Goal: Task Accomplishment & Management: Complete application form

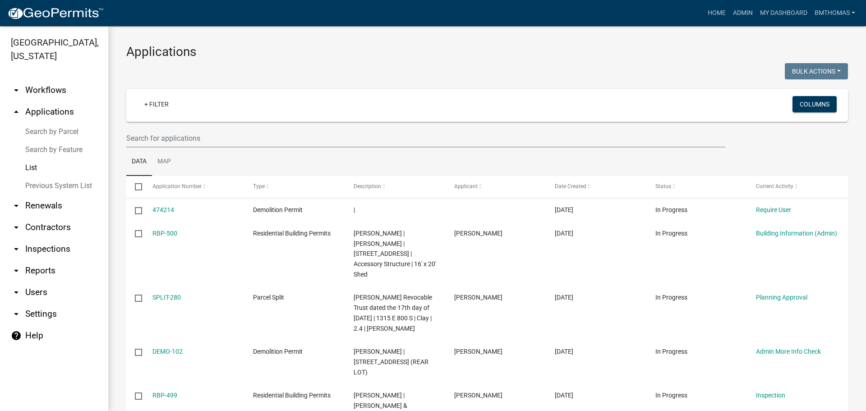
select select "3: 100"
click at [186, 143] on input "text" at bounding box center [425, 138] width 599 height 18
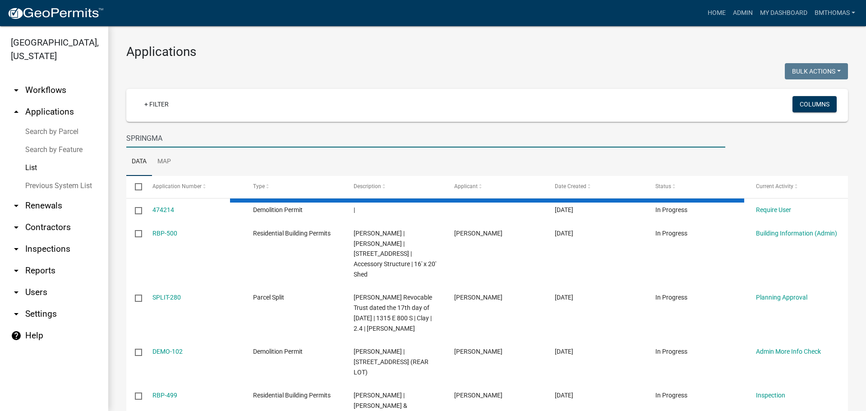
type input "[PERSON_NAME]"
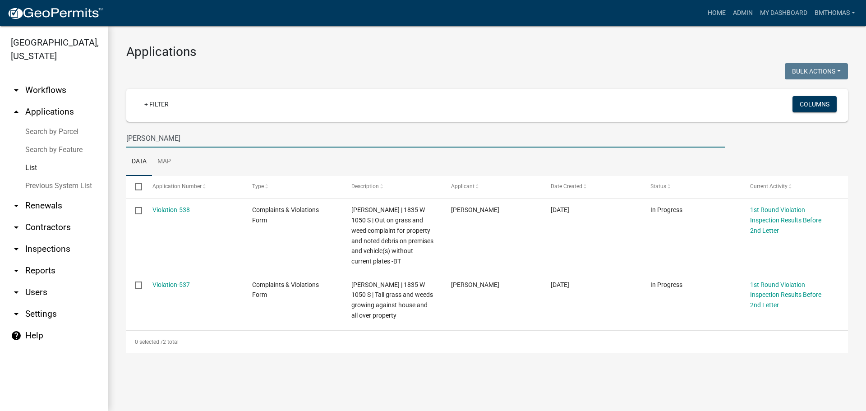
drag, startPoint x: 183, startPoint y: 136, endPoint x: 114, endPoint y: 124, distance: 69.7
click at [115, 124] on div "Applications Bulk Actions Void Expire Lock Withdraw + Filter Columns [PERSON_NA…" at bounding box center [487, 198] width 758 height 345
type input "\"
select select "3: 100"
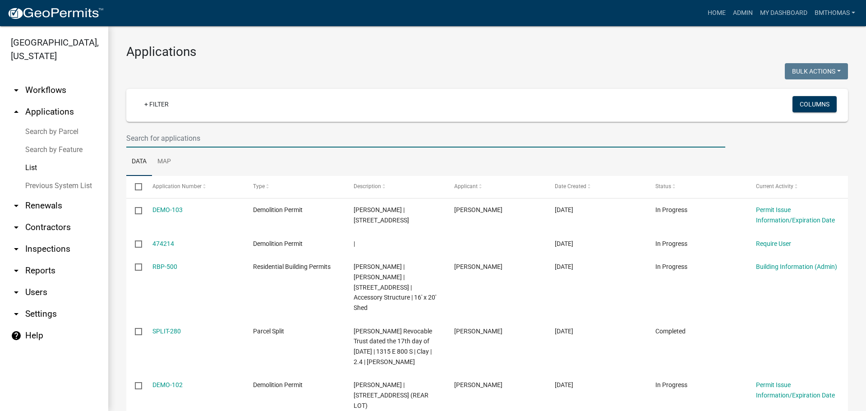
click at [145, 139] on input "text" at bounding box center [425, 138] width 599 height 18
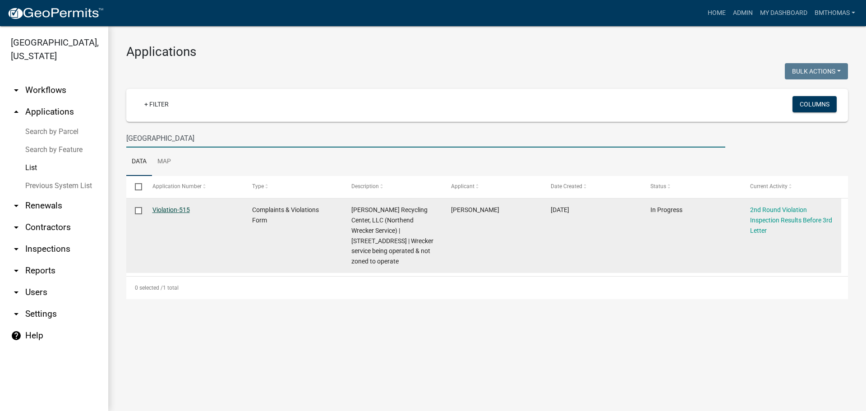
type input "[GEOGRAPHIC_DATA]"
click at [166, 208] on link "Violation-515" at bounding box center [170, 209] width 37 height 7
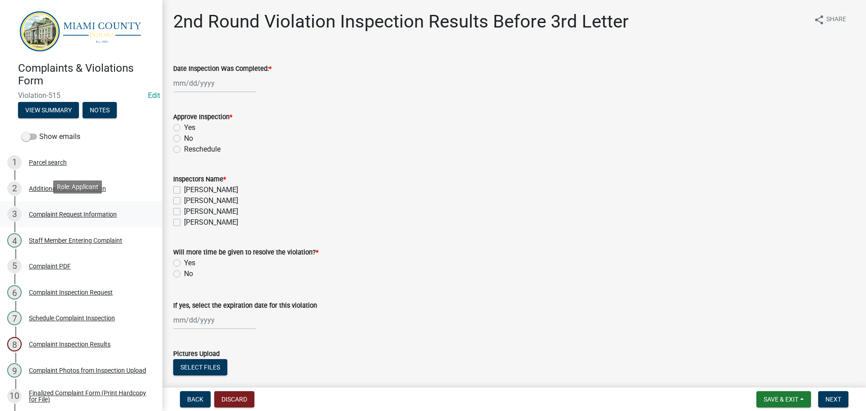
click at [71, 213] on div "Complaint Request Information" at bounding box center [73, 214] width 88 height 6
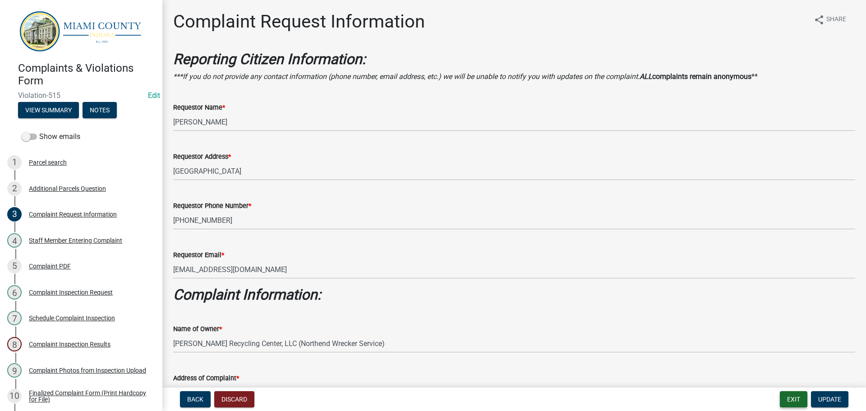
click at [797, 403] on button "Exit" at bounding box center [794, 399] width 28 height 16
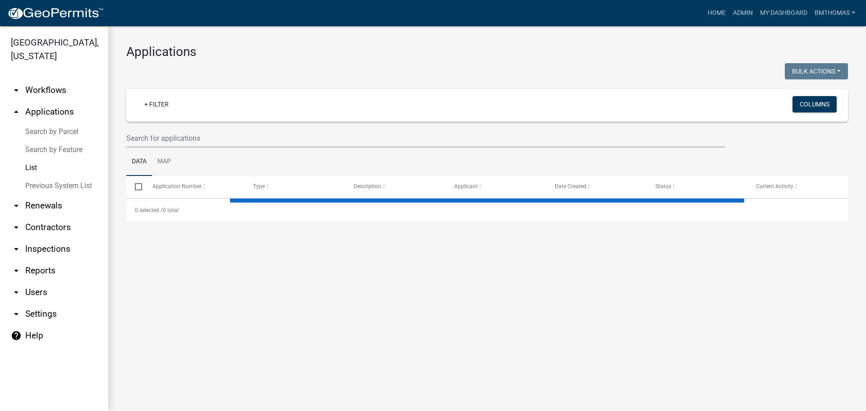
select select "3: 100"
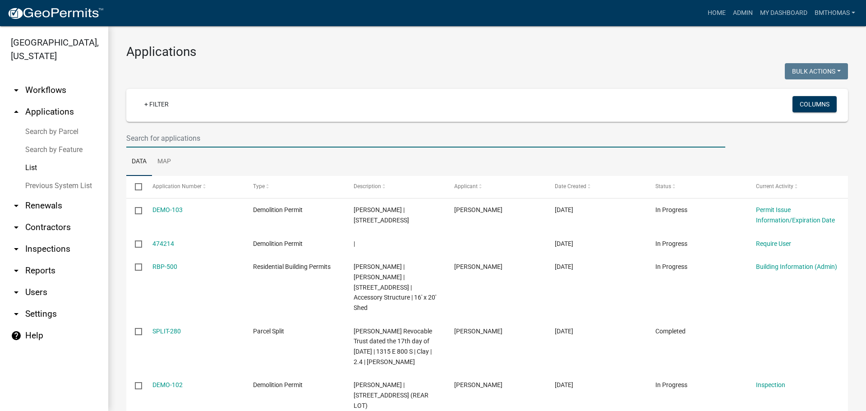
click at [219, 143] on input "text" at bounding box center [425, 138] width 599 height 18
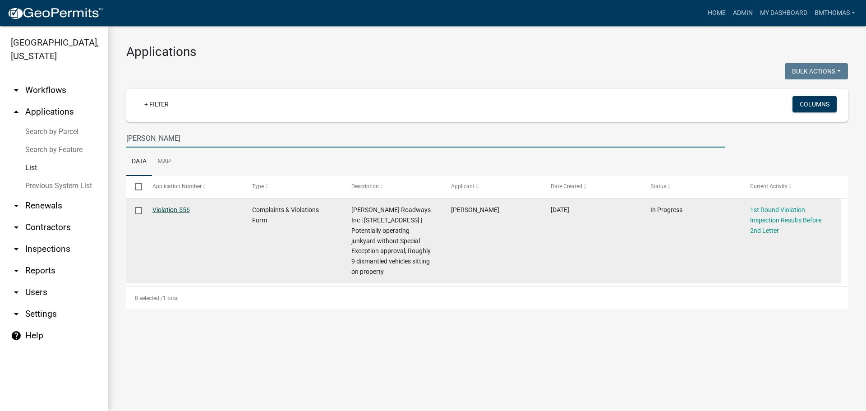
type input "[PERSON_NAME]"
click at [164, 209] on link "Violation-556" at bounding box center [170, 209] width 37 height 7
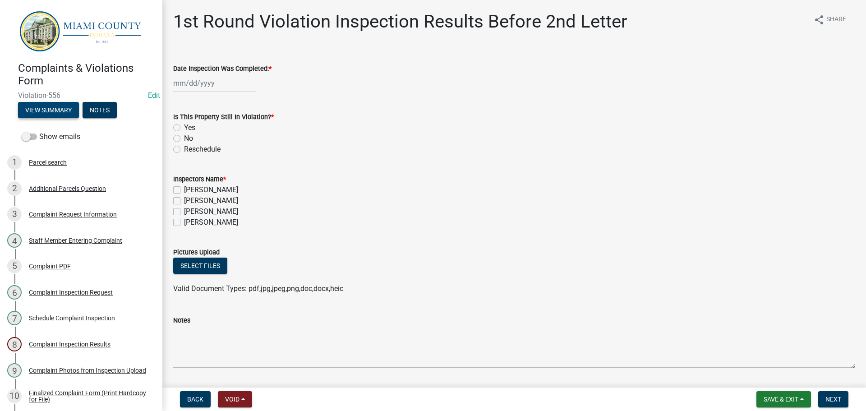
click at [58, 107] on button "View Summary" at bounding box center [48, 110] width 61 height 16
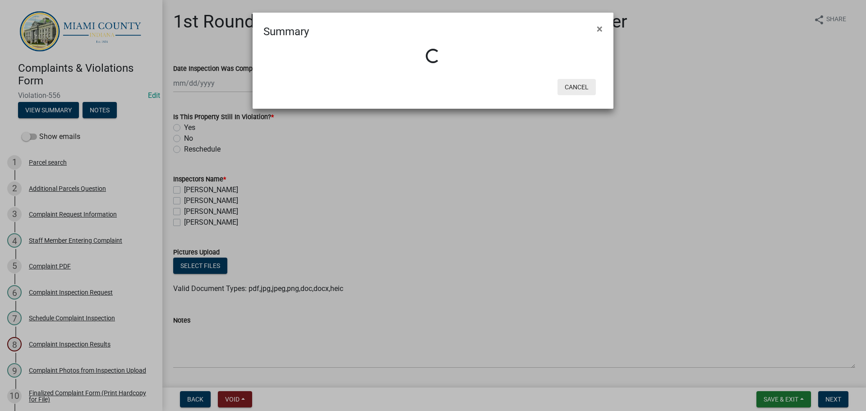
click at [590, 92] on button "Cancel" at bounding box center [577, 87] width 38 height 16
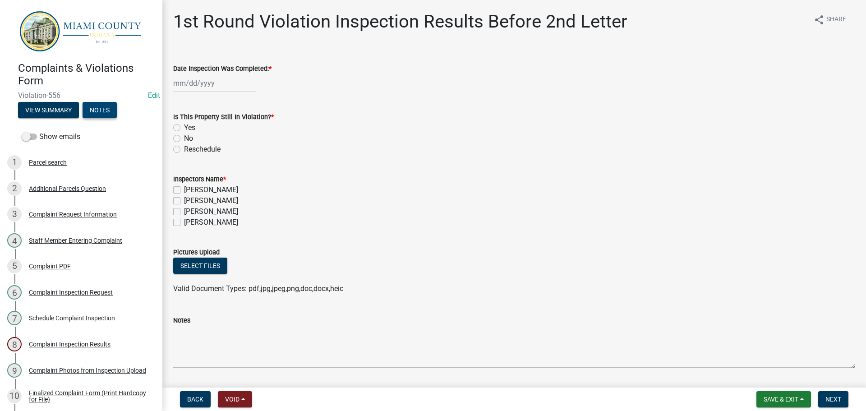
click at [107, 108] on button "Notes" at bounding box center [100, 110] width 34 height 16
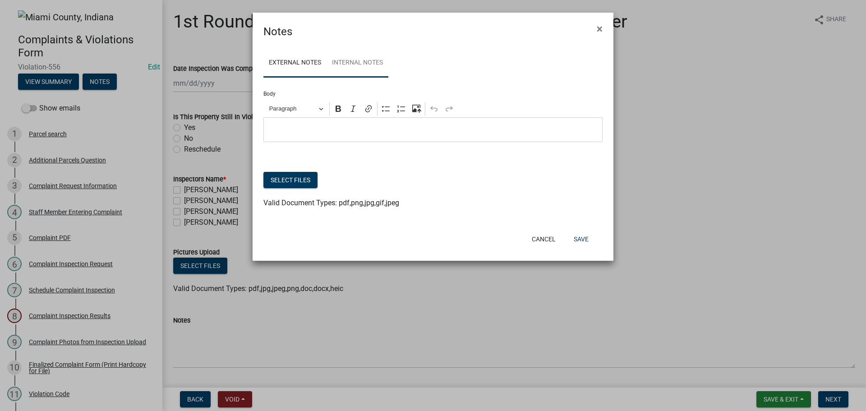
click at [382, 66] on link "Internal Notes" at bounding box center [358, 63] width 62 height 29
click at [311, 67] on link "External Notes" at bounding box center [294, 63] width 63 height 29
click at [549, 240] on button "Cancel" at bounding box center [544, 239] width 38 height 16
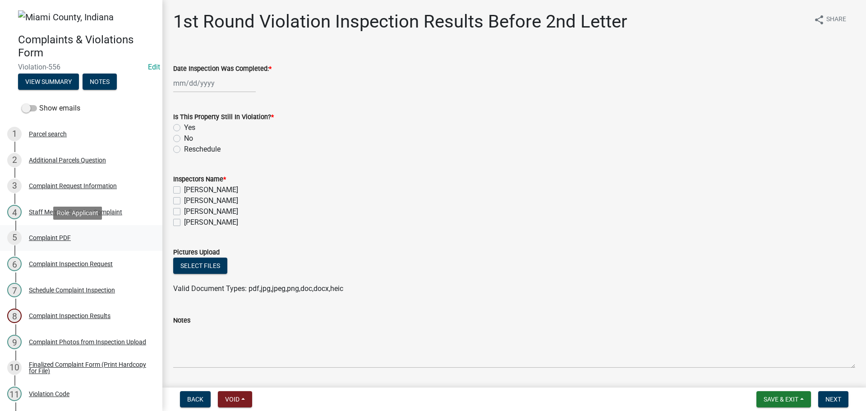
click at [57, 236] on div "Complaint PDF" at bounding box center [50, 238] width 42 height 6
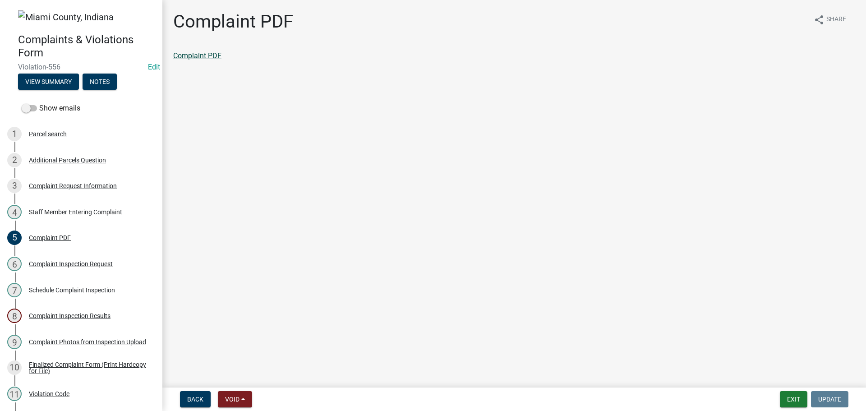
click at [203, 58] on link "Complaint PDF" at bounding box center [197, 55] width 48 height 9
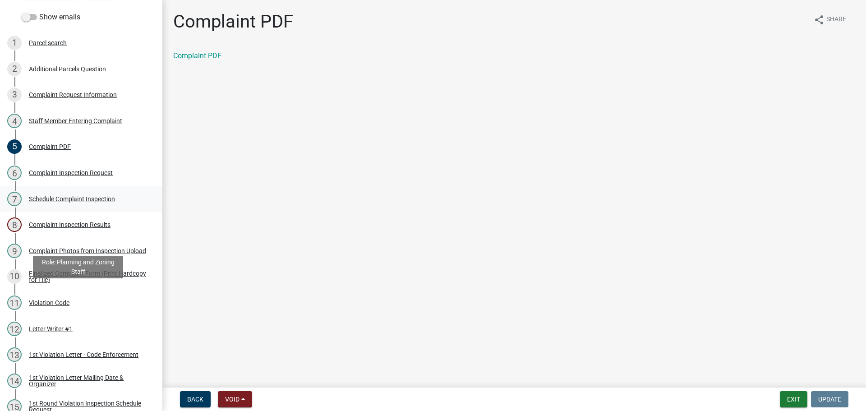
scroll to position [45, 0]
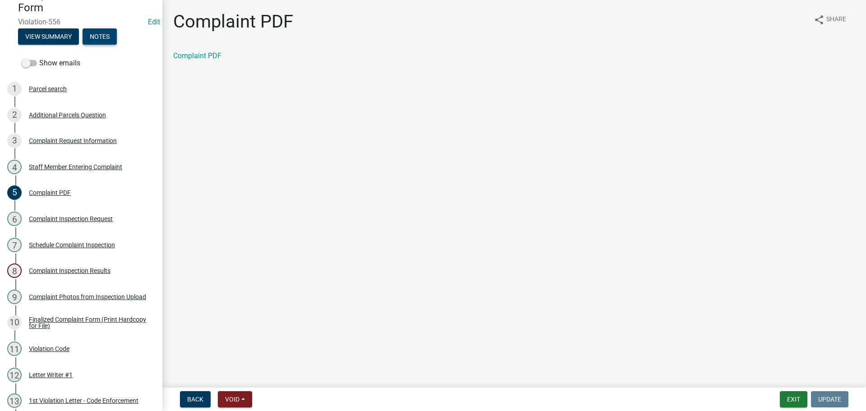
click at [102, 43] on button "Notes" at bounding box center [100, 36] width 34 height 16
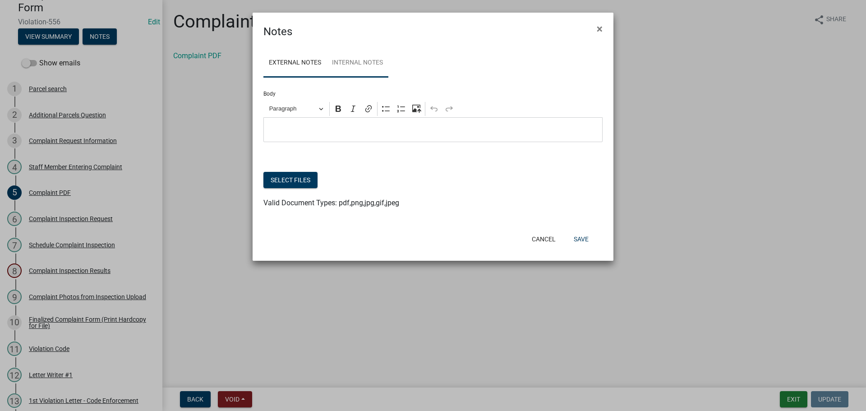
click at [370, 68] on link "Internal Notes" at bounding box center [358, 63] width 62 height 29
click at [342, 128] on p "Editor editing area: main. Press Alt+0 for help." at bounding box center [433, 130] width 330 height 11
drag, startPoint x: 294, startPoint y: 128, endPoint x: 259, endPoint y: 127, distance: 35.2
click at [259, 127] on div "External Notes Internal Notes Body Rich Text Editor Paragraph Bold Italic Link …" at bounding box center [433, 134] width 361 height 188
click at [337, 109] on icon "Editor toolbar" at bounding box center [338, 109] width 5 height 6
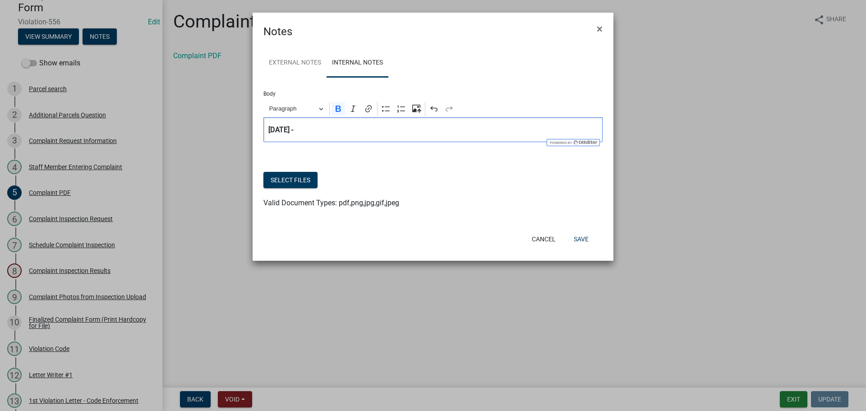
click at [307, 132] on p "[DATE] -" at bounding box center [433, 130] width 330 height 11
click at [340, 109] on icon "Editor toolbar" at bounding box center [338, 109] width 5 height 6
click at [333, 123] on div "[DATE] - ⁠⁠⁠⁠⁠⁠⁠" at bounding box center [432, 129] width 339 height 25
click at [306, 179] on button "Select files" at bounding box center [290, 180] width 54 height 16
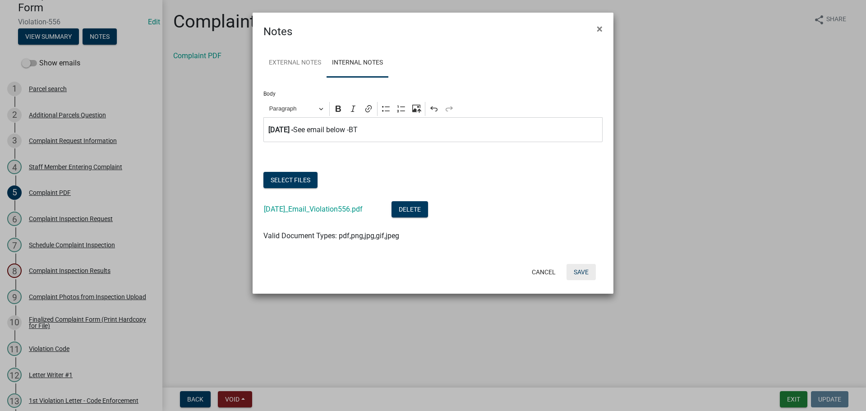
click at [576, 272] on button "Save" at bounding box center [581, 272] width 29 height 16
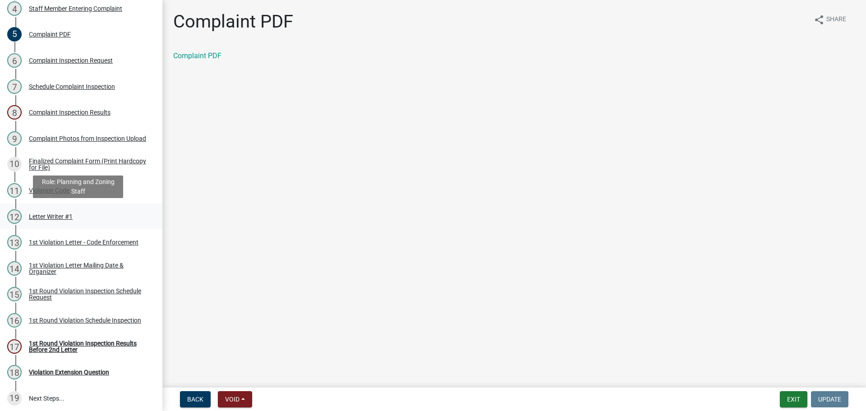
scroll to position [226, 0]
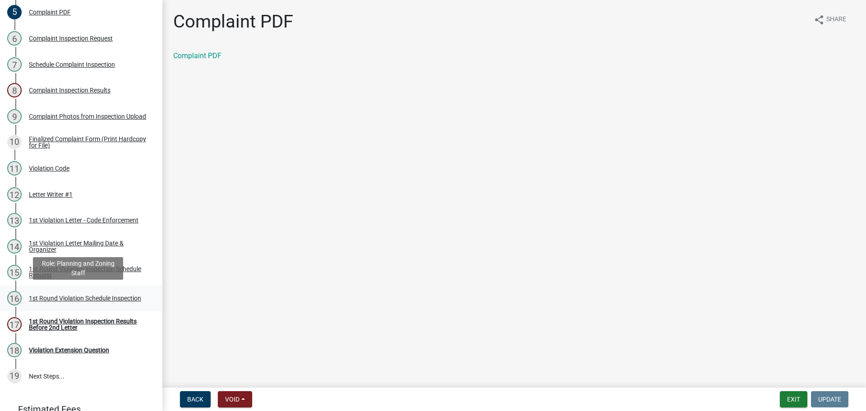
click at [47, 299] on div "1st Round Violation Schedule Inspection" at bounding box center [85, 298] width 112 height 6
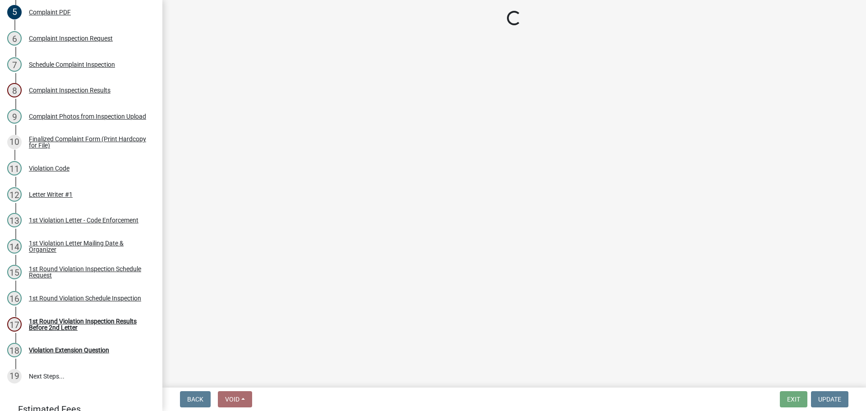
select select "0324ce59-dc13-463c-88f6-21718b6e040a"
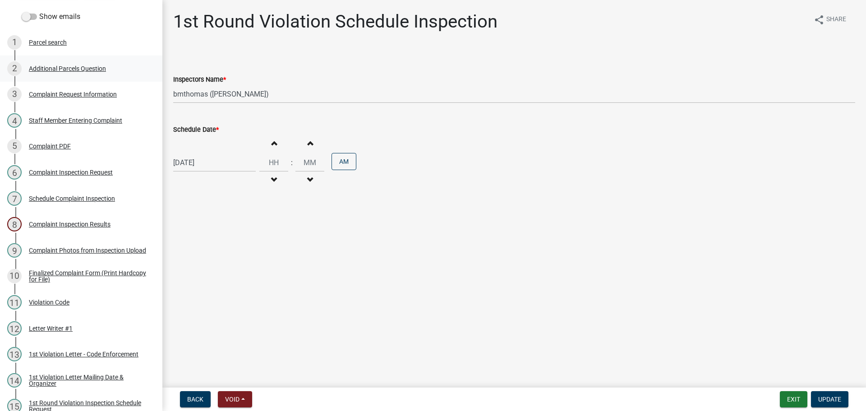
scroll to position [0, 0]
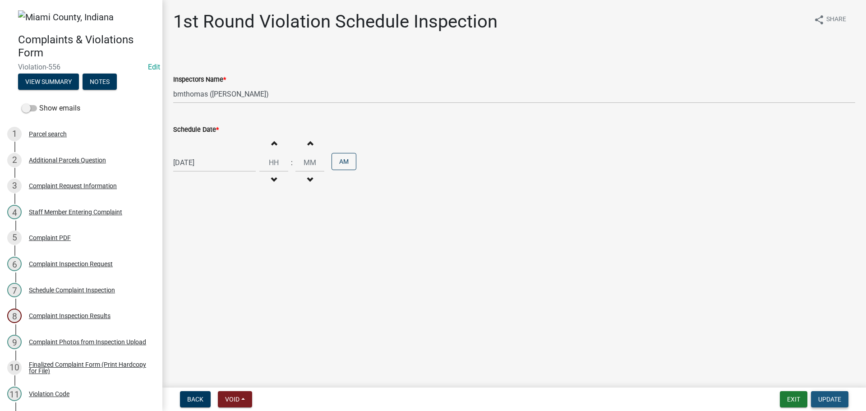
drag, startPoint x: 826, startPoint y: 402, endPoint x: 820, endPoint y: 403, distance: 6.4
click at [826, 402] on span "Update" at bounding box center [829, 399] width 23 height 7
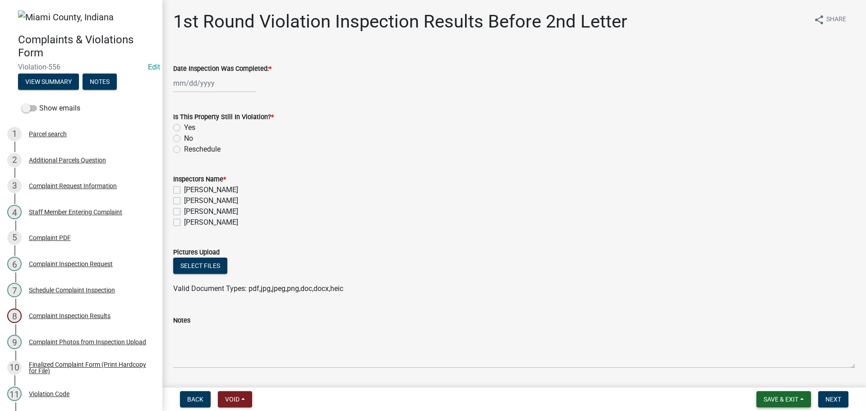
click at [782, 405] on button "Save & Exit" at bounding box center [784, 399] width 55 height 16
click at [771, 369] on button "Save & Exit" at bounding box center [775, 376] width 72 height 22
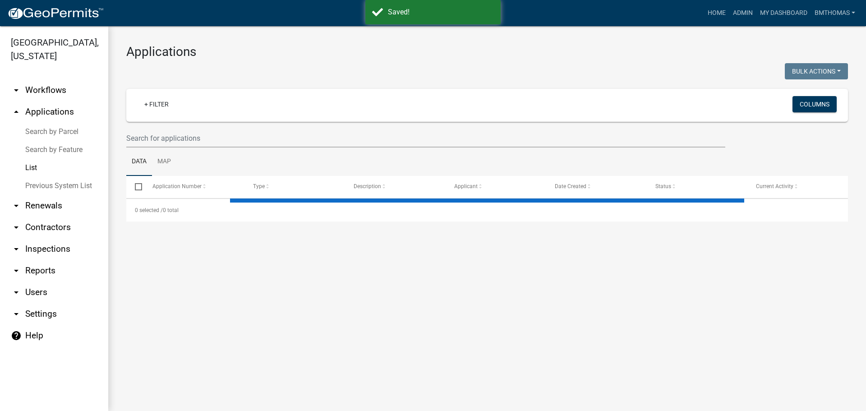
select select "3: 100"
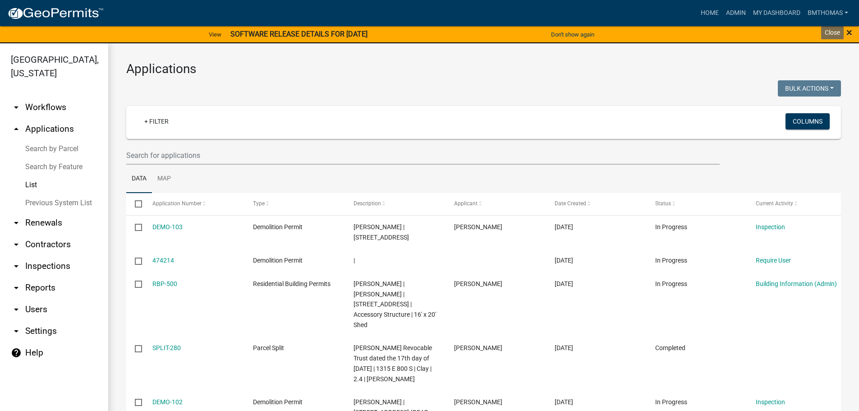
click at [851, 34] on span "×" at bounding box center [850, 32] width 6 height 13
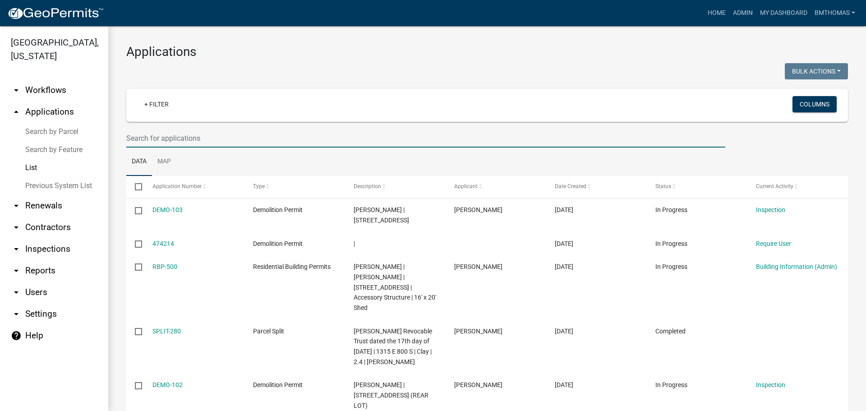
click at [170, 137] on input "text" at bounding box center [425, 138] width 599 height 18
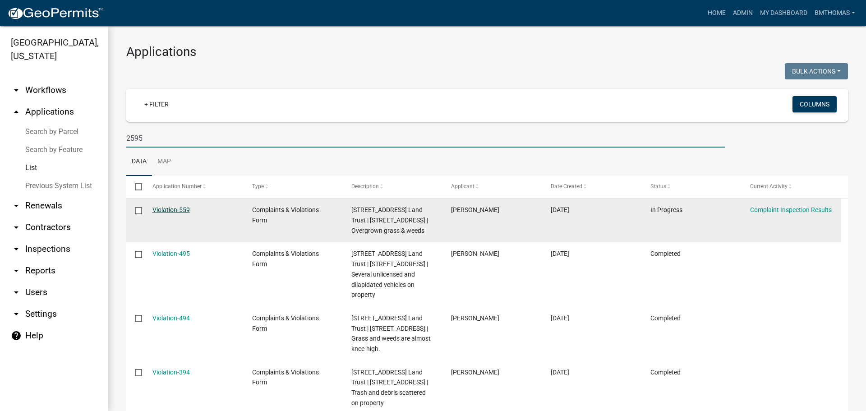
type input "2595"
click at [157, 207] on link "Violation-559" at bounding box center [170, 209] width 37 height 7
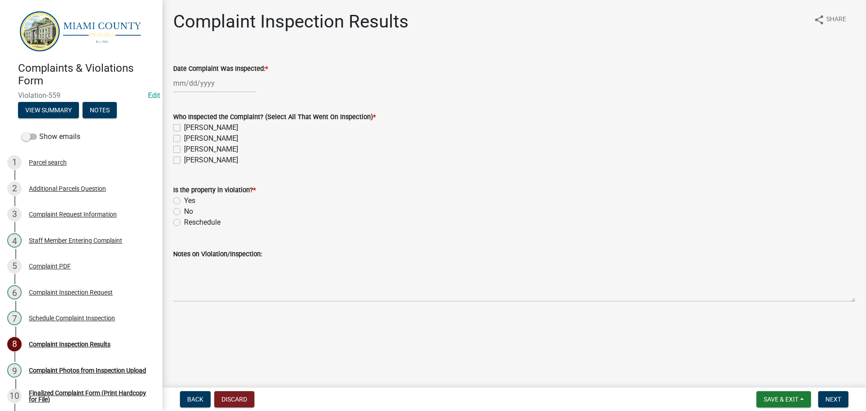
select select "9"
select select "2025"
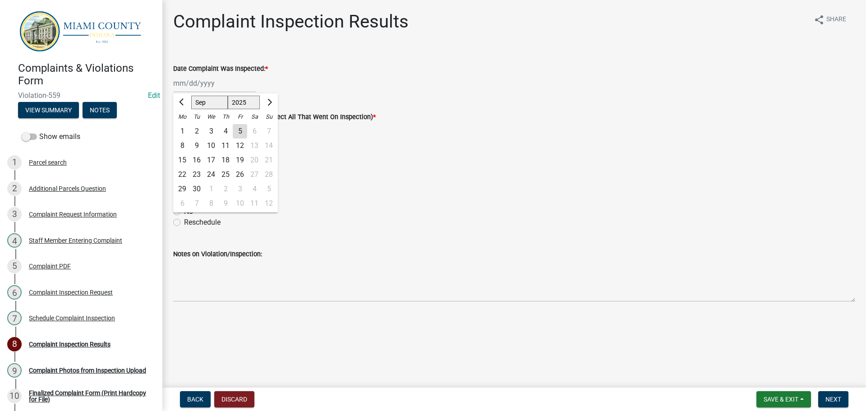
click at [228, 88] on div "[PERSON_NAME] Feb Mar Apr [PERSON_NAME][DATE] Oct Nov [DATE] 1526 1527 1528 152…" at bounding box center [214, 83] width 83 height 18
click at [212, 131] on div "3" at bounding box center [211, 131] width 14 height 14
type input "[DATE]"
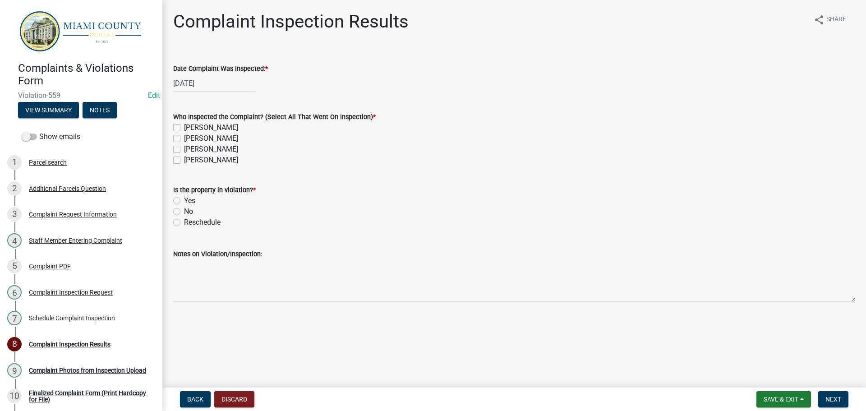
click at [184, 150] on label "[PERSON_NAME]" at bounding box center [211, 149] width 54 height 11
click at [184, 150] on input "[PERSON_NAME]" at bounding box center [187, 147] width 6 height 6
checkbox input "true"
checkbox input "false"
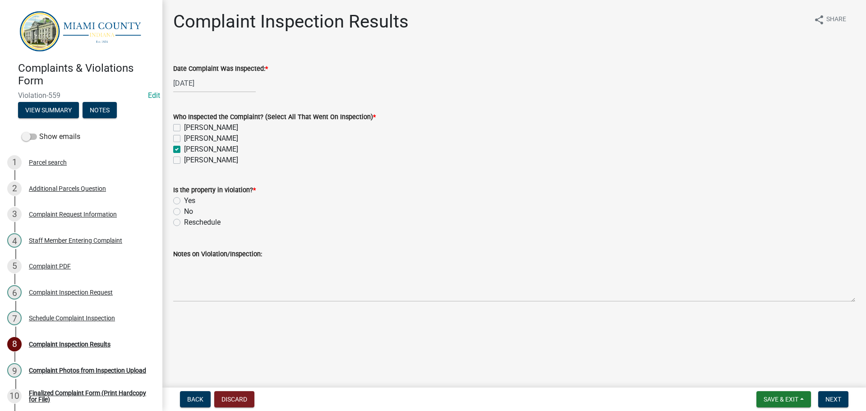
checkbox input "true"
checkbox input "false"
click at [184, 201] on label "Yes" at bounding box center [189, 200] width 11 height 11
click at [184, 201] on input "Yes" at bounding box center [187, 198] width 6 height 6
radio input "true"
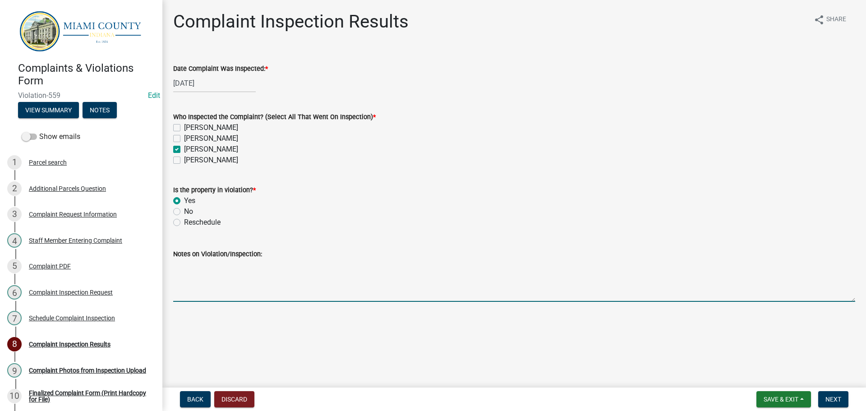
click at [212, 279] on textarea "Notes on Violation/Inspection:" at bounding box center [514, 280] width 682 height 42
click at [225, 288] on textarea "Notes on Violation/Inspection:" at bounding box center [514, 280] width 682 height 42
paste textarea "Observed overgrown grass and weeds"
type textarea "Observed overgrown grass and weeds -BT"
click at [846, 401] on button "Next" at bounding box center [833, 399] width 30 height 16
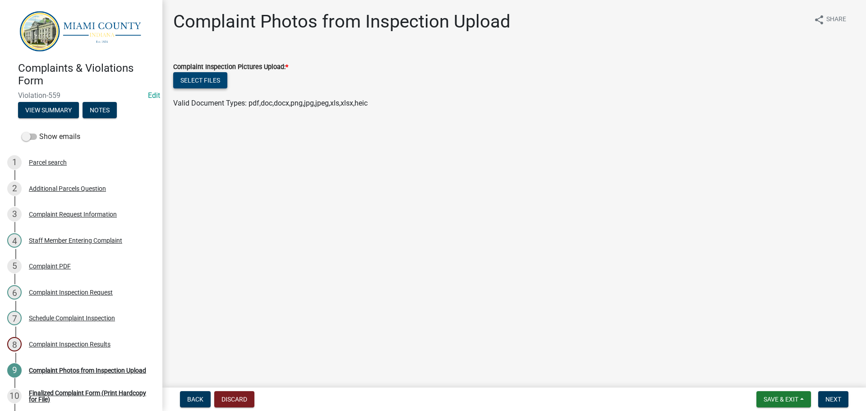
click at [204, 85] on button "Select files" at bounding box center [200, 80] width 54 height 16
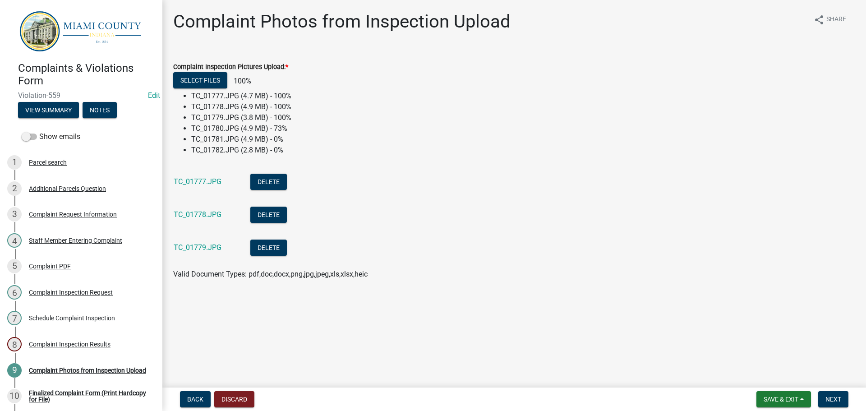
click at [419, 246] on li "TC_01779.JPG Delete" at bounding box center [514, 248] width 682 height 33
click at [196, 400] on span "Back" at bounding box center [195, 399] width 16 height 7
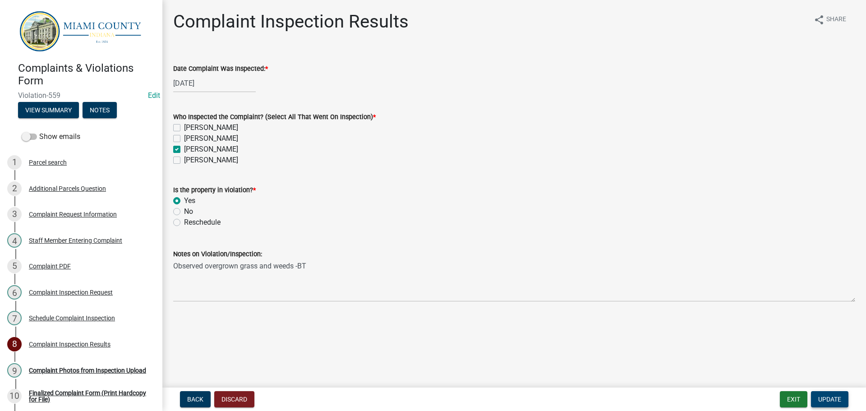
click at [825, 405] on button "Update" at bounding box center [829, 399] width 37 height 16
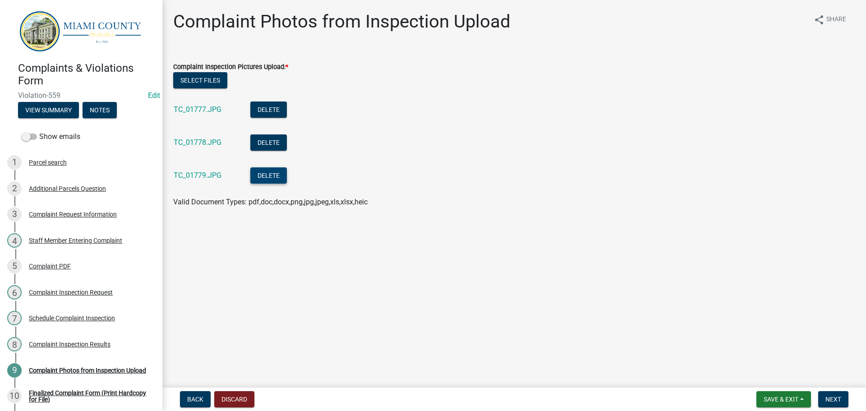
click at [261, 174] on button "Delete" at bounding box center [268, 175] width 37 height 16
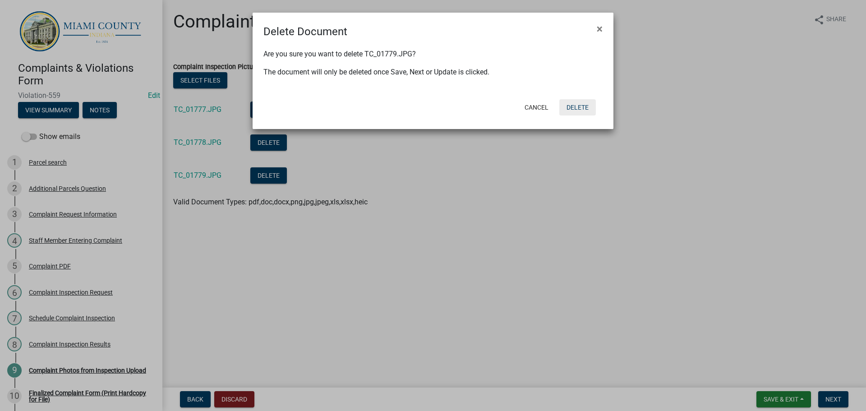
click at [574, 113] on button "Delete" at bounding box center [577, 107] width 37 height 16
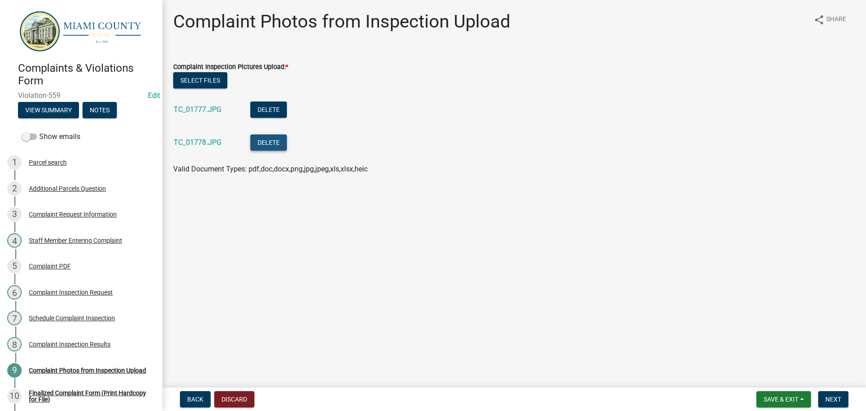
click at [268, 141] on button "Delete" at bounding box center [268, 142] width 37 height 16
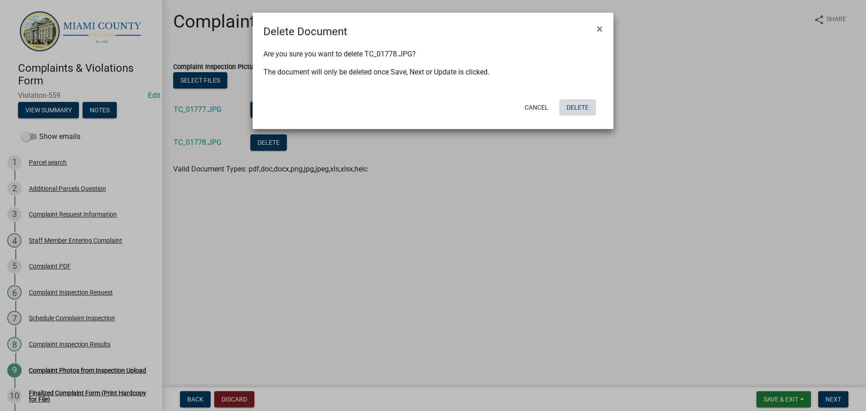
click at [572, 109] on button "Delete" at bounding box center [577, 107] width 37 height 16
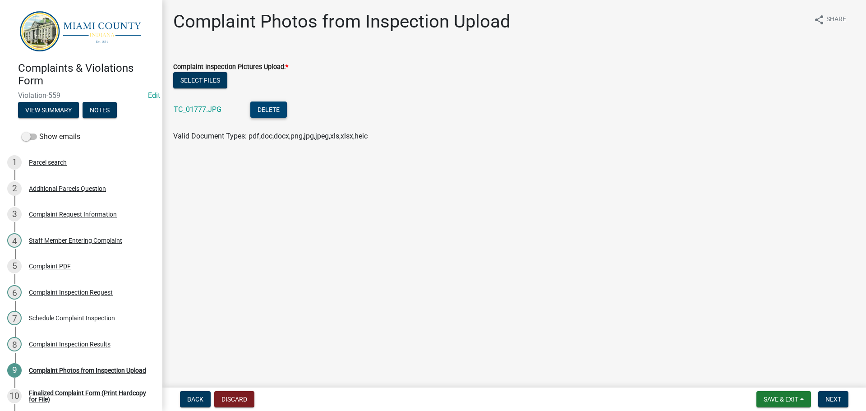
click at [270, 111] on button "Delete" at bounding box center [268, 110] width 37 height 16
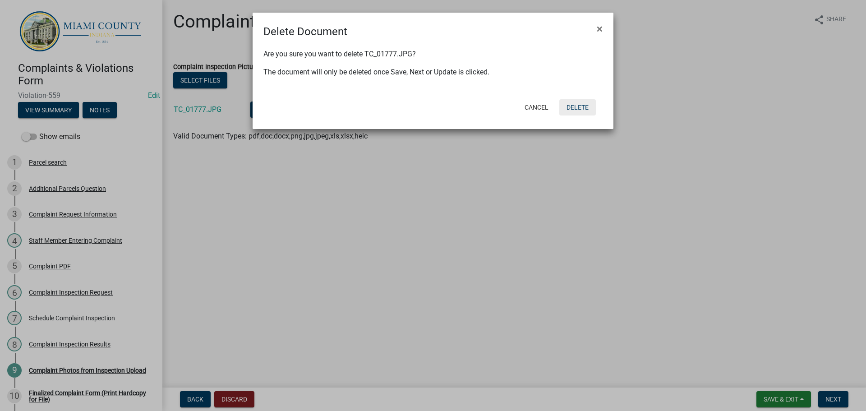
click at [573, 112] on button "Delete" at bounding box center [577, 107] width 37 height 16
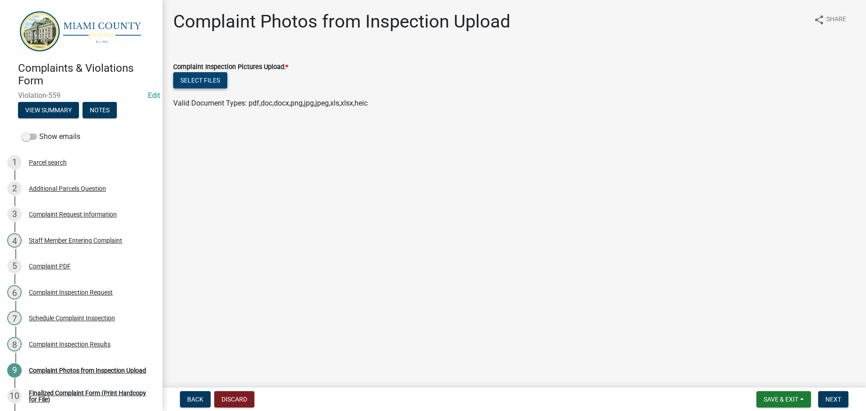
click at [212, 78] on button "Select files" at bounding box center [200, 80] width 54 height 16
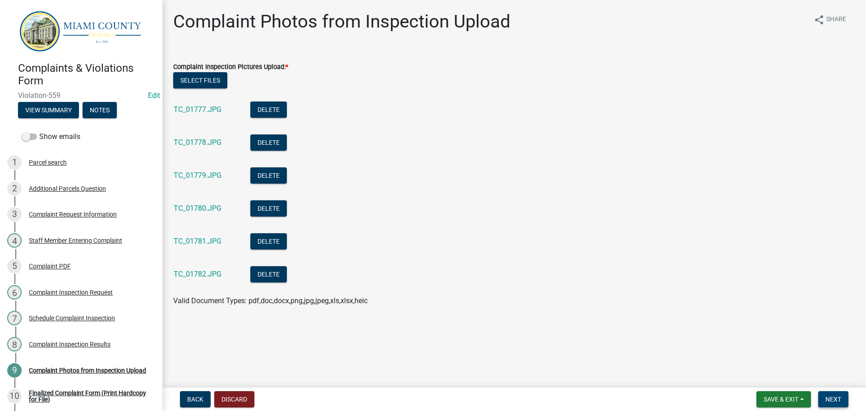
click at [838, 404] on button "Next" at bounding box center [833, 399] width 30 height 16
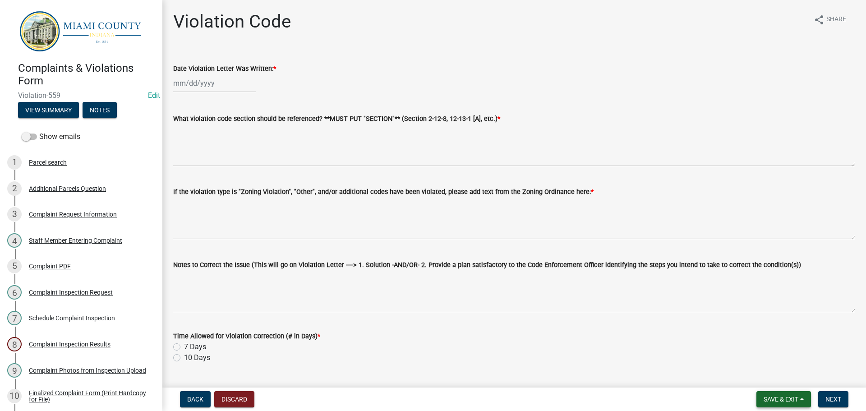
click at [771, 399] on span "Save & Exit" at bounding box center [781, 399] width 35 height 7
click at [753, 375] on button "Save & Exit" at bounding box center [775, 376] width 72 height 22
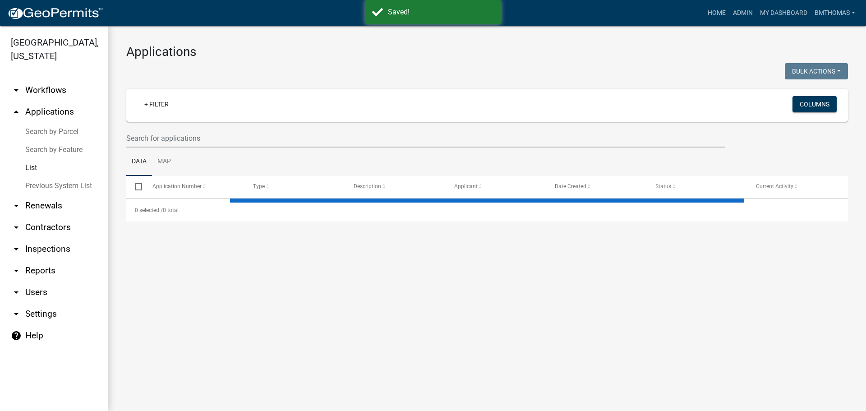
select select "3: 100"
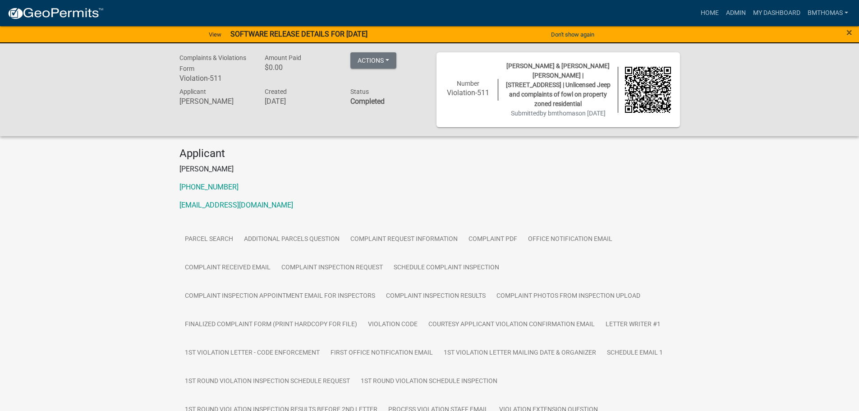
scroll to position [361, 0]
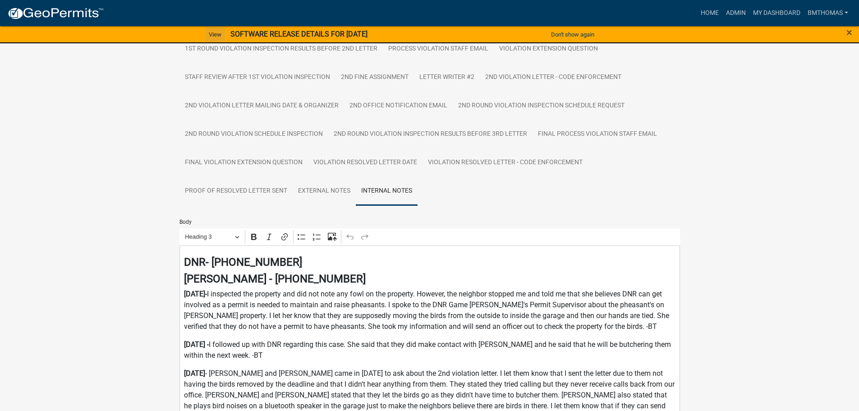
click at [211, 37] on link "View" at bounding box center [215, 34] width 20 height 15
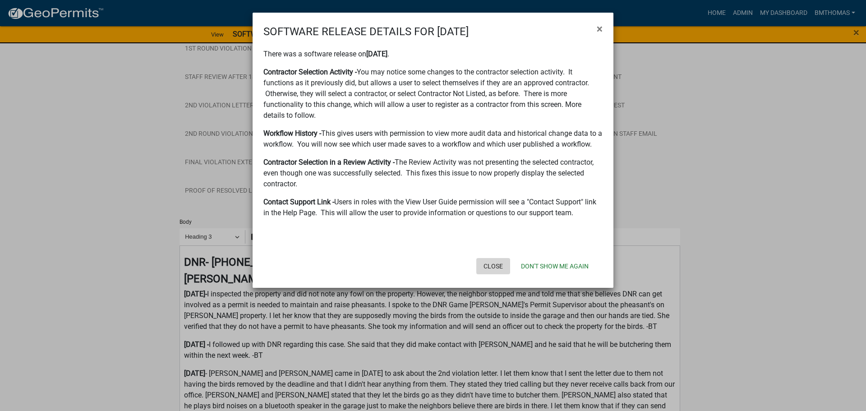
click at [495, 264] on button "Close" at bounding box center [493, 266] width 34 height 16
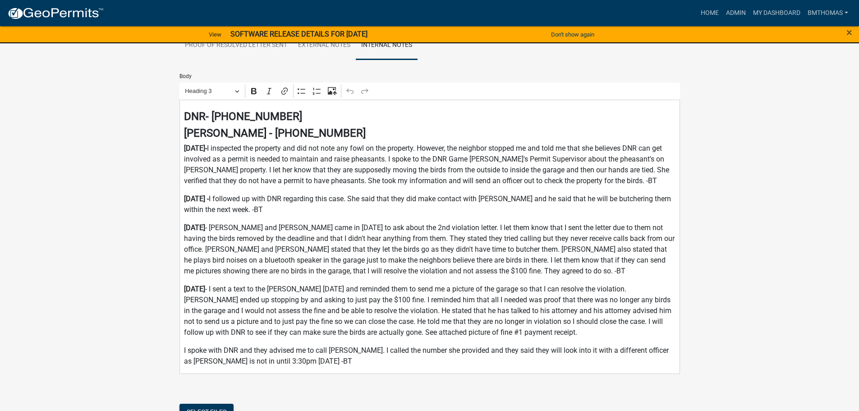
scroll to position [499, 0]
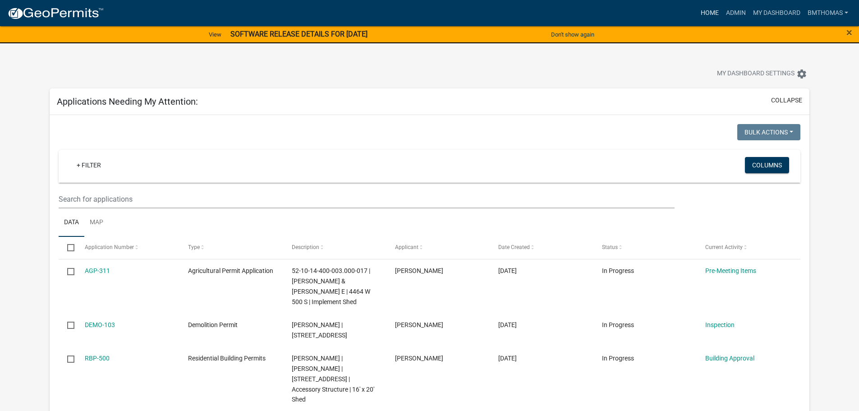
click at [711, 10] on link "Home" at bounding box center [709, 13] width 25 height 17
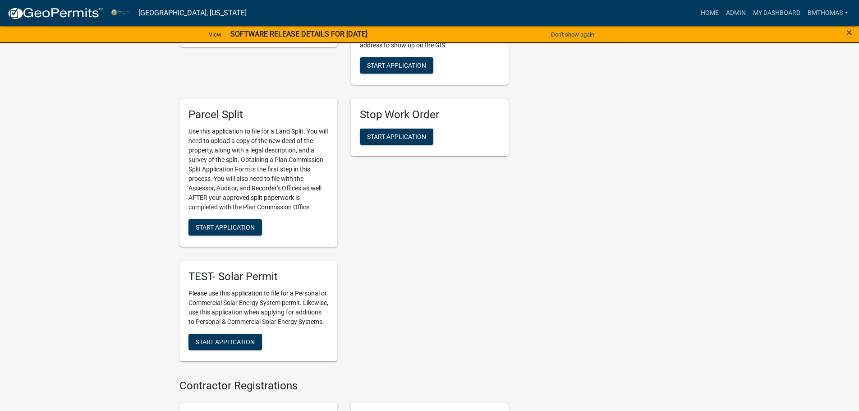
scroll to position [1399, 0]
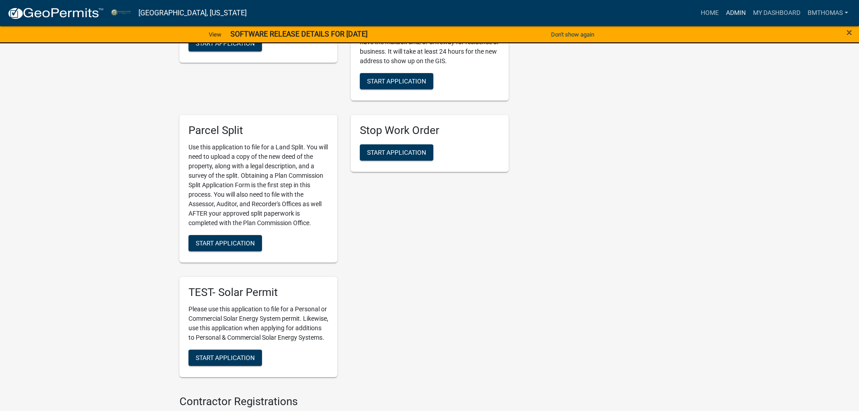
click at [731, 15] on link "Admin" at bounding box center [736, 13] width 27 height 17
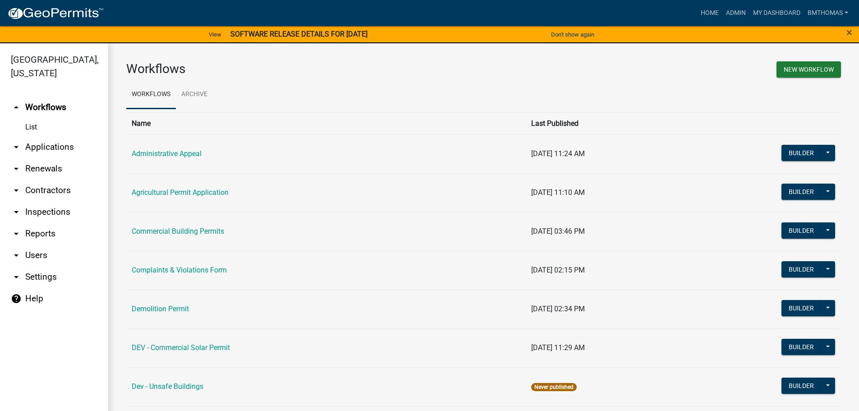
click at [46, 180] on link "arrow_drop_down Contractors" at bounding box center [54, 191] width 108 height 22
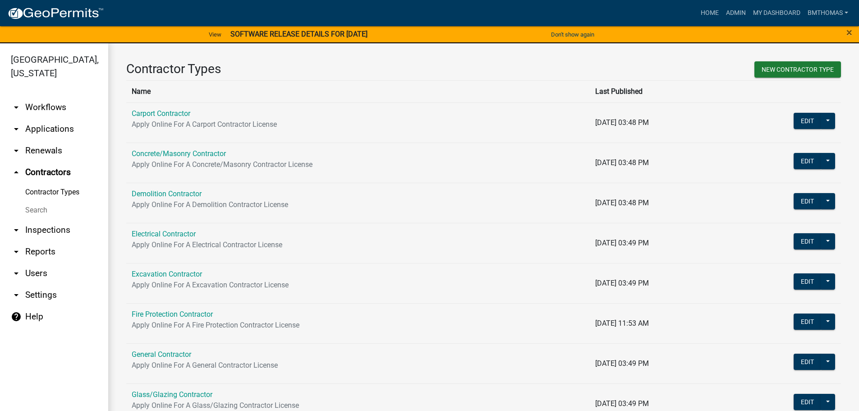
click at [38, 201] on link "Search" at bounding box center [54, 210] width 108 height 18
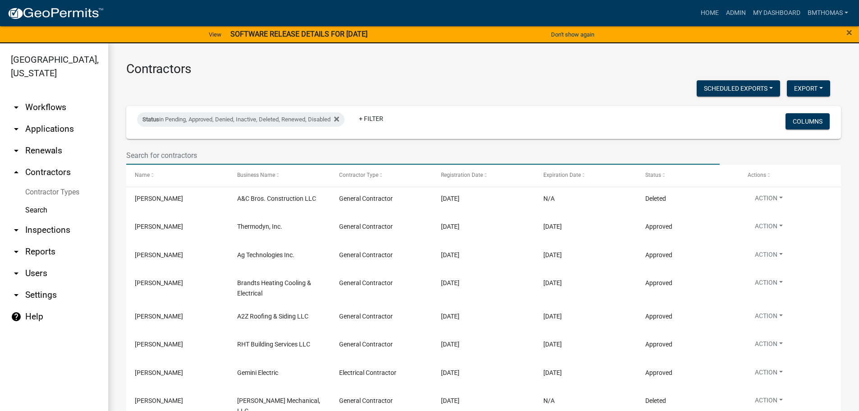
click at [197, 157] on input "text" at bounding box center [423, 155] width 594 height 18
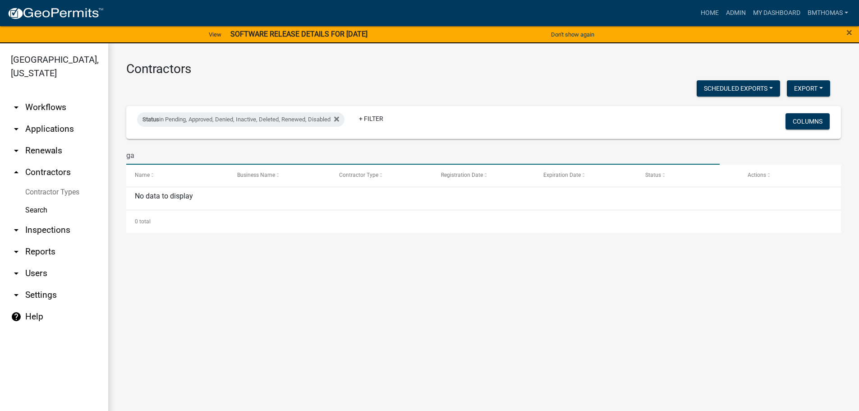
type input "g"
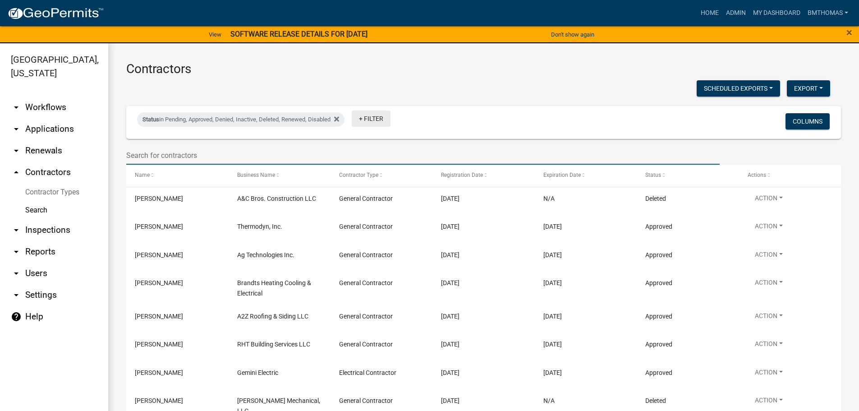
click at [377, 115] on link "+ Filter" at bounding box center [371, 119] width 39 height 16
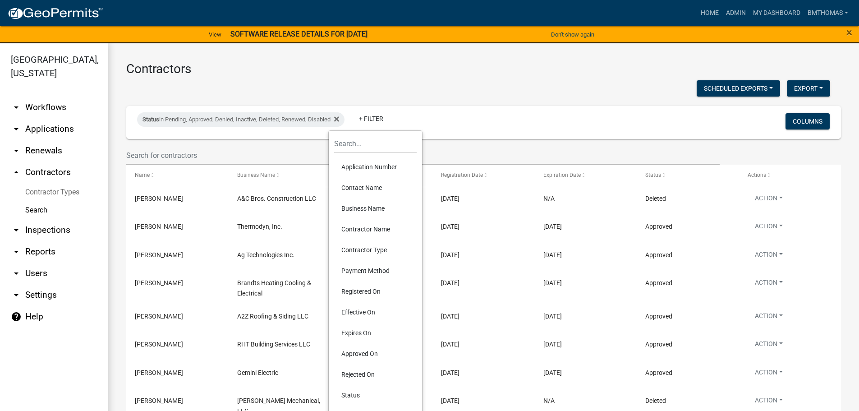
click at [456, 138] on div "Status in Pending, Approved, Denied, Inactive, Deleted, Renewed, Disabled + Fil…" at bounding box center [483, 122] width 707 height 33
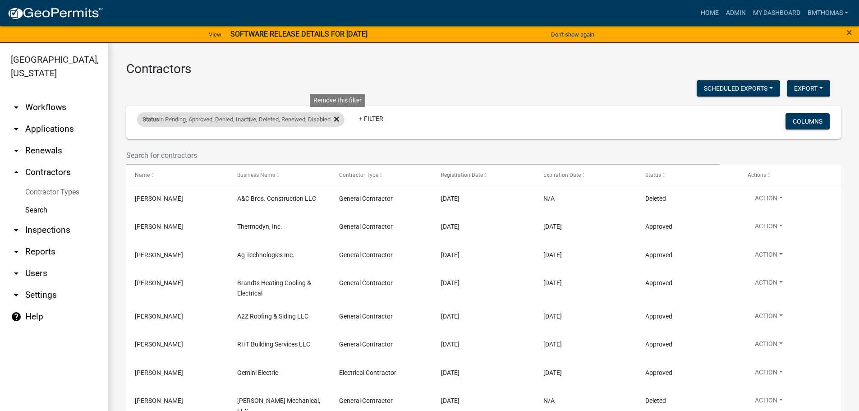
click at [339, 120] on icon at bounding box center [336, 119] width 5 height 5
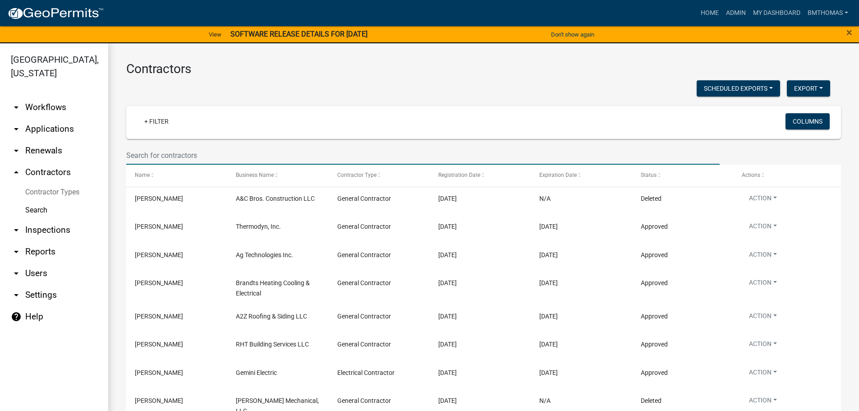
click at [184, 152] on input "text" at bounding box center [423, 155] width 594 height 18
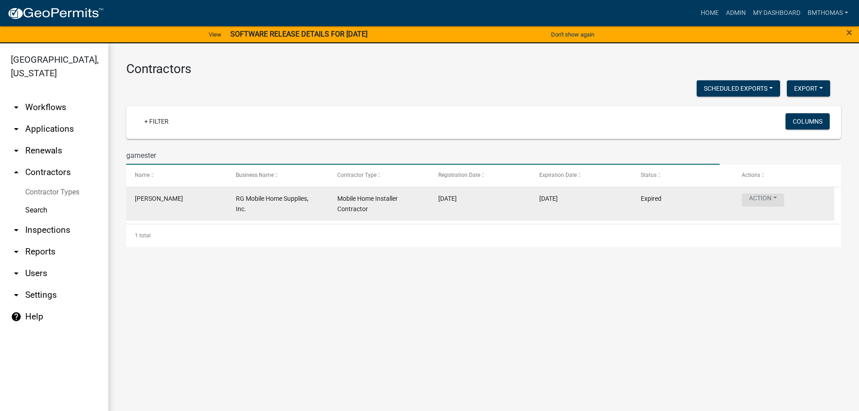
type input "gamester"
click at [779, 202] on button "Action" at bounding box center [763, 200] width 42 height 13
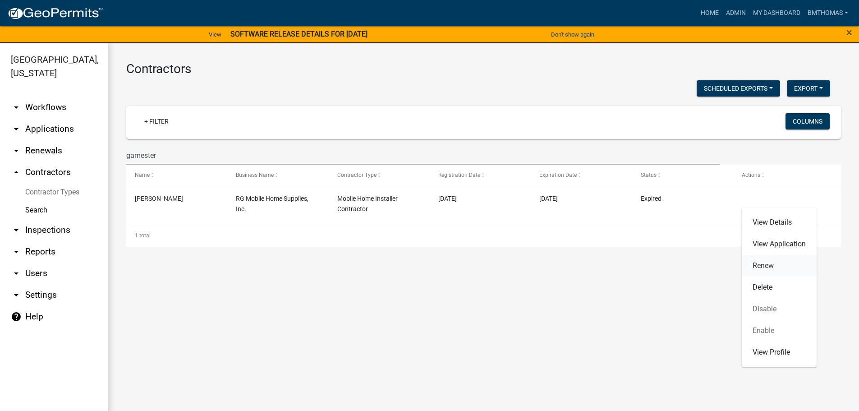
click at [769, 263] on link "Renew" at bounding box center [779, 266] width 75 height 22
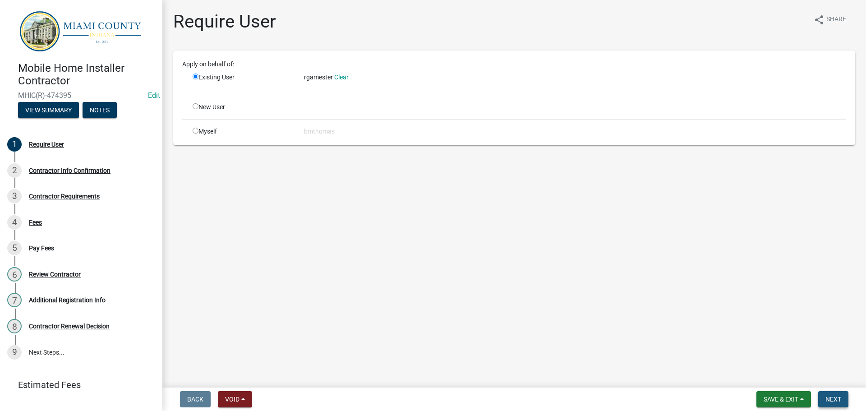
click at [838, 396] on span "Next" at bounding box center [834, 399] width 16 height 7
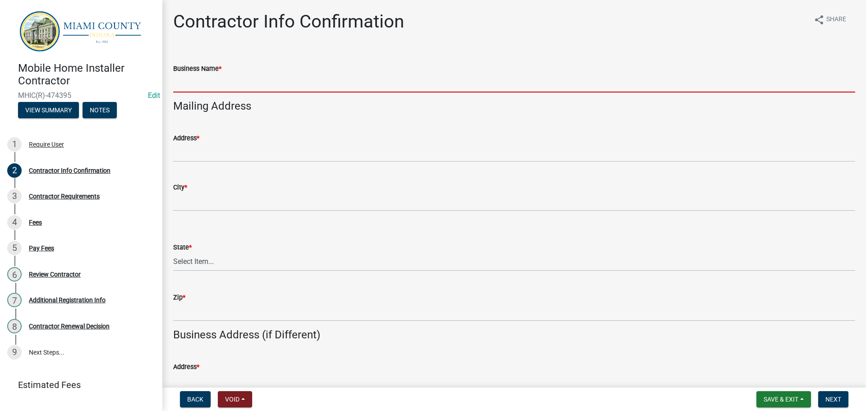
click at [243, 85] on input "Business Name *" at bounding box center [514, 83] width 682 height 18
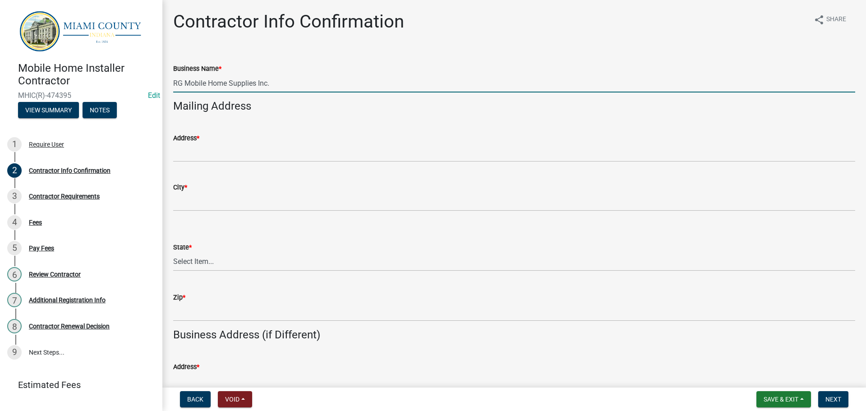
type input "RG Mobile Home Supplies Inc."
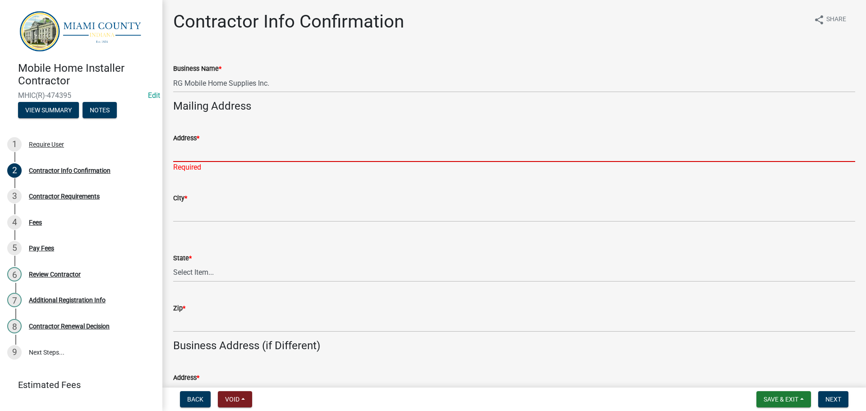
click at [219, 156] on input "Address *" at bounding box center [514, 152] width 682 height 18
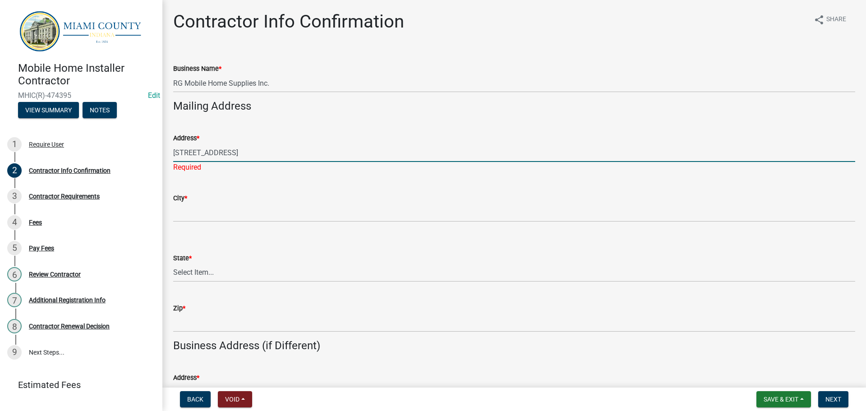
type input "160 Coles Lane"
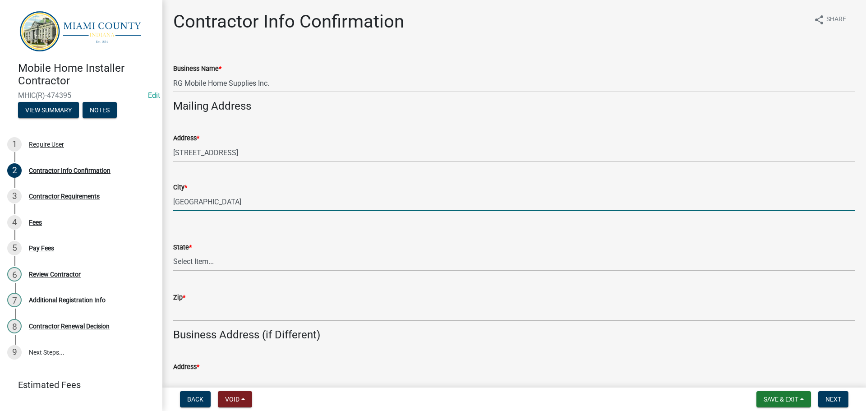
type input "Peru"
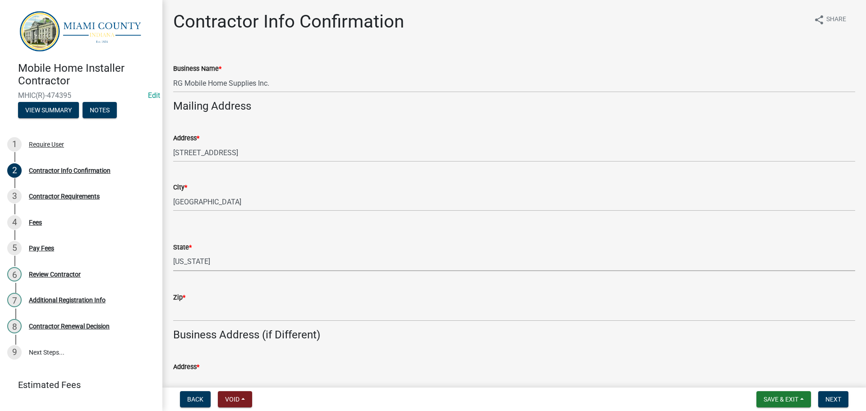
select select "IN"
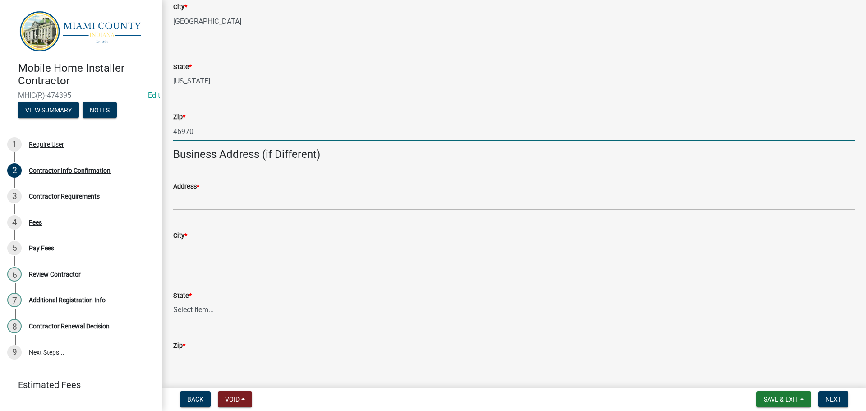
scroll to position [226, 0]
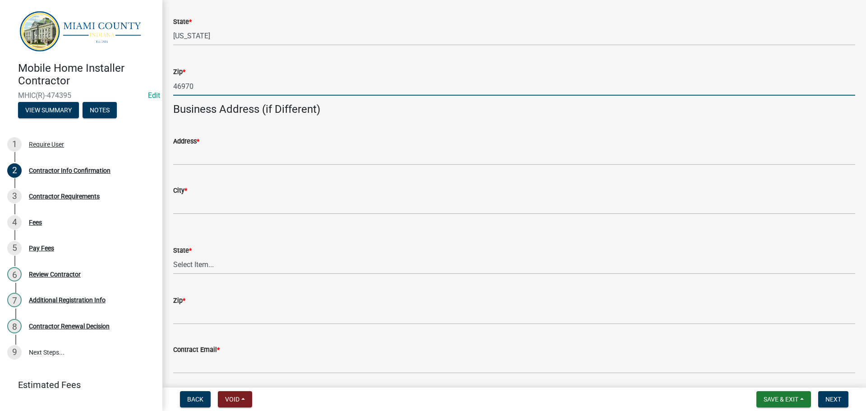
type input "46970"
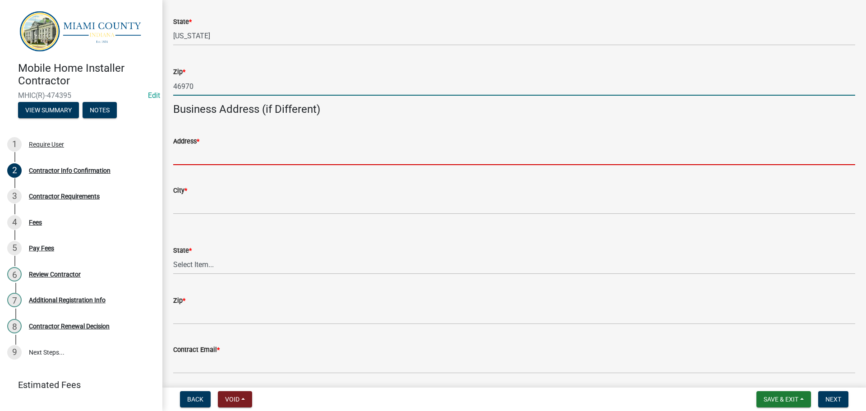
click at [223, 153] on input "Address *" at bounding box center [514, 156] width 682 height 18
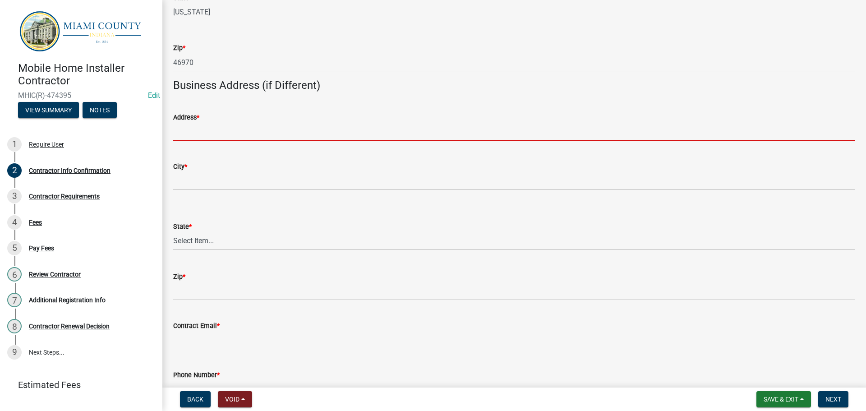
scroll to position [271, 0]
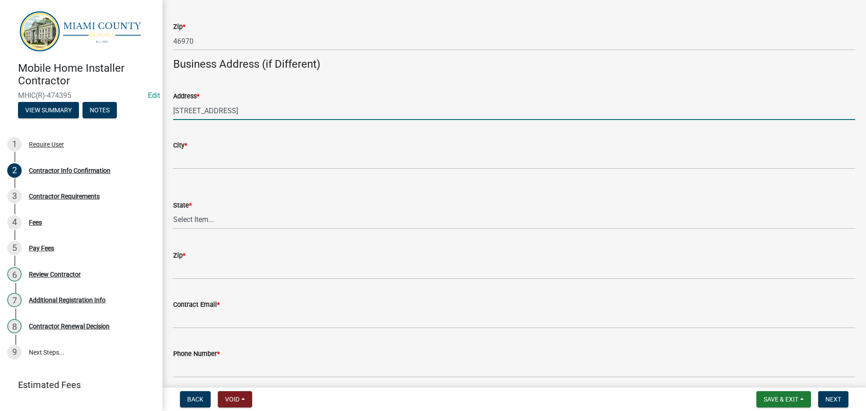
type input "160 Coles Lane"
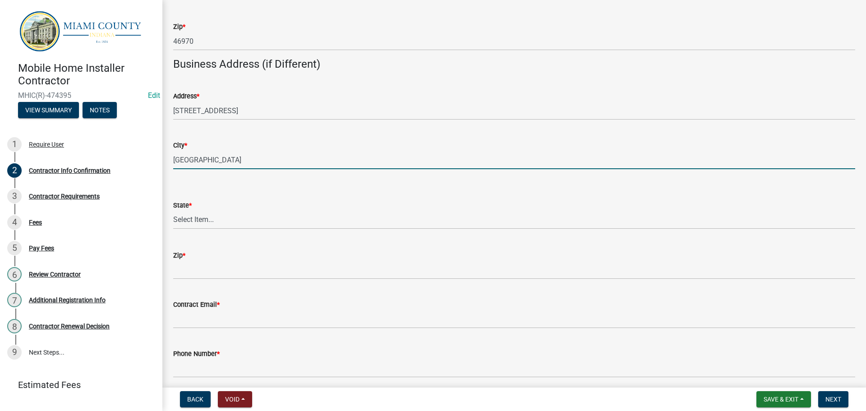
type input "Peru"
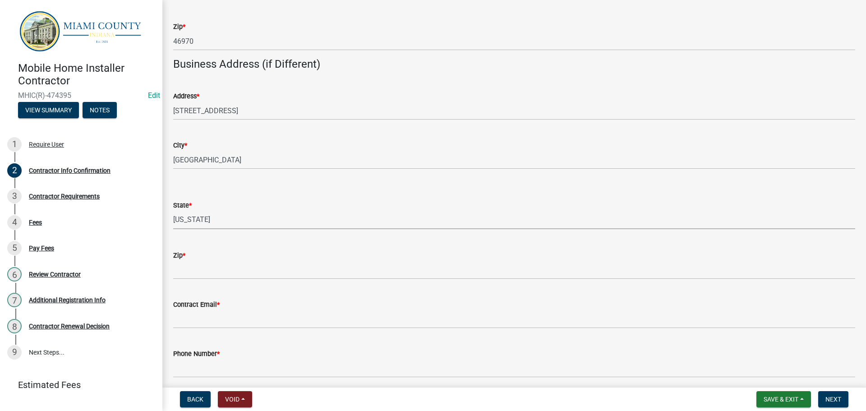
select select "IN"
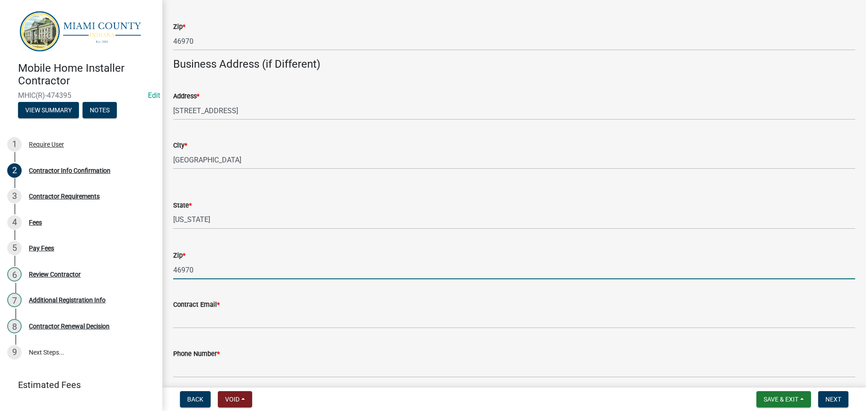
type input "46970"
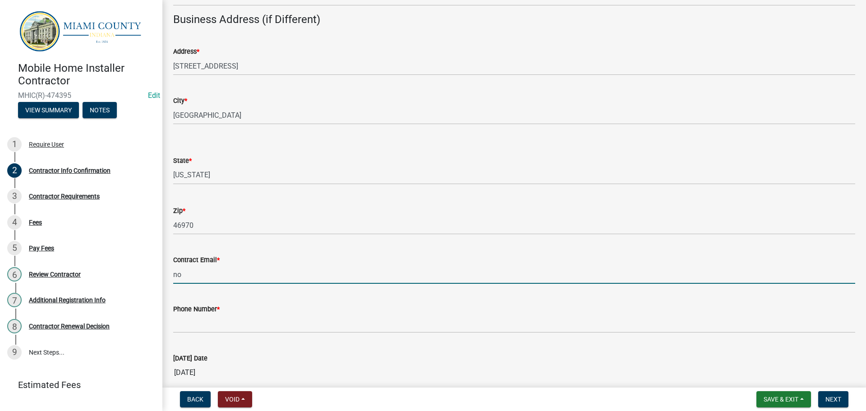
scroll to position [316, 0]
type input "noemail@noemail.com"
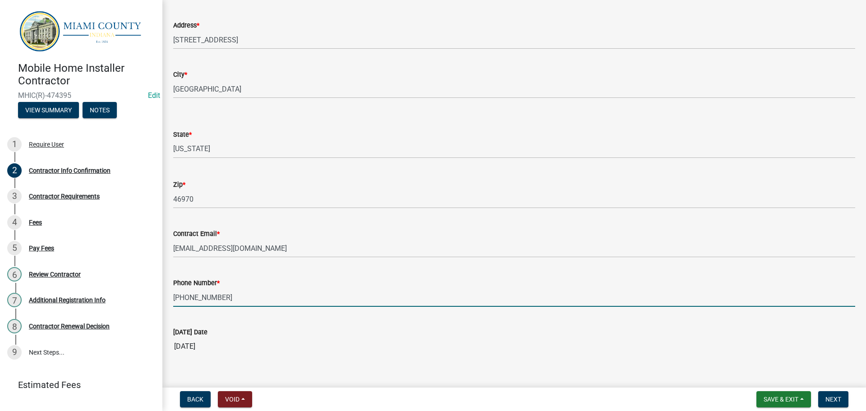
scroll to position [355, 0]
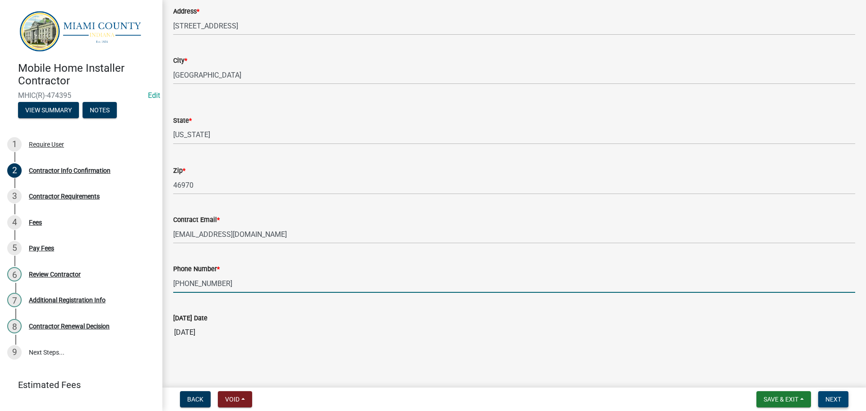
type input "765-480-1632"
click at [828, 401] on span "Next" at bounding box center [834, 399] width 16 height 7
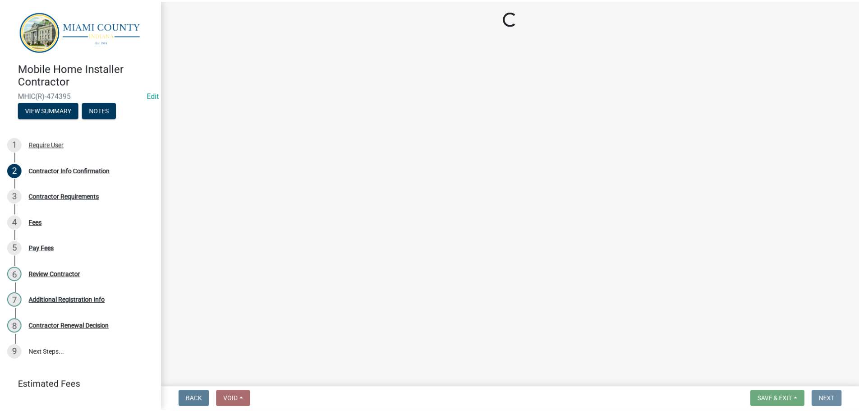
scroll to position [0, 0]
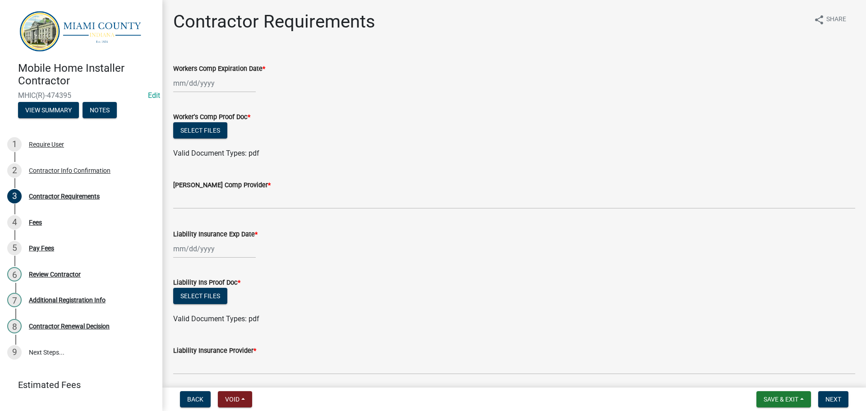
click at [198, 89] on div at bounding box center [214, 83] width 83 height 18
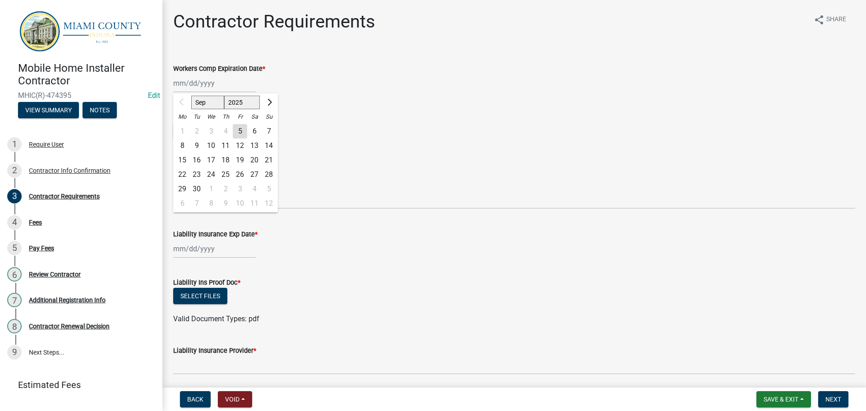
click at [383, 127] on div "Select files" at bounding box center [514, 131] width 682 height 18
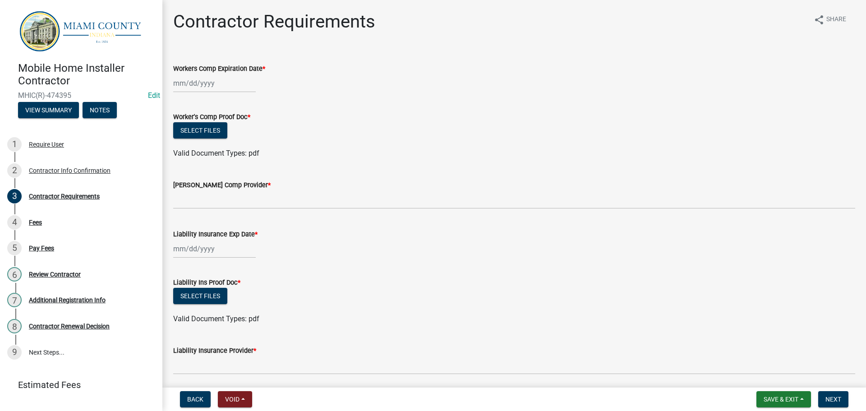
click at [325, 133] on div "Select files" at bounding box center [514, 131] width 682 height 18
drag, startPoint x: 237, startPoint y: 396, endPoint x: 249, endPoint y: 393, distance: 12.5
click at [237, 397] on span "Void" at bounding box center [232, 399] width 14 height 7
click at [249, 376] on button "Void" at bounding box center [254, 376] width 72 height 22
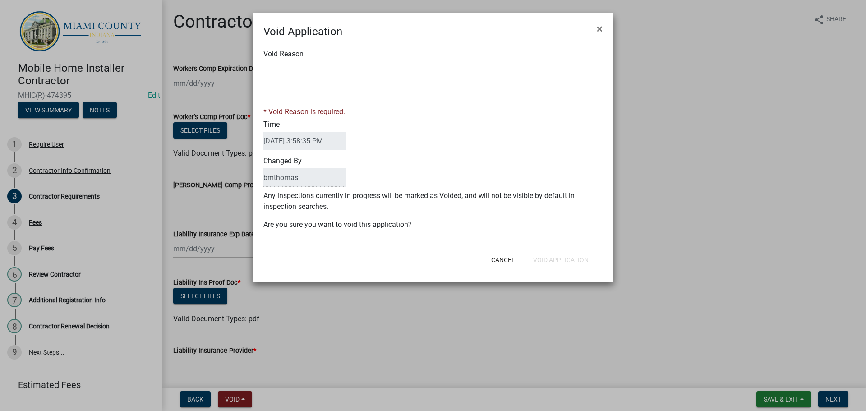
click at [313, 104] on textarea "Void Reason" at bounding box center [436, 83] width 339 height 45
click at [330, 96] on textarea "Void Reason" at bounding box center [436, 83] width 339 height 45
type textarea "Error"
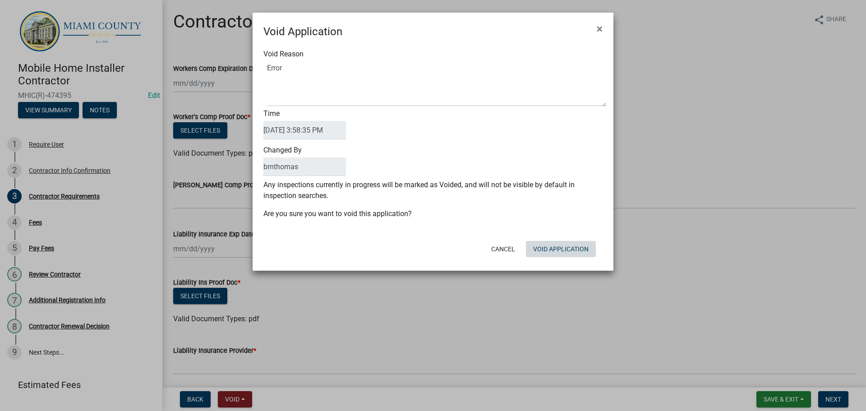
click at [548, 259] on div "Cancel Void Application" at bounding box center [492, 248] width 222 height 23
click at [563, 246] on button "Void Application" at bounding box center [561, 249] width 70 height 16
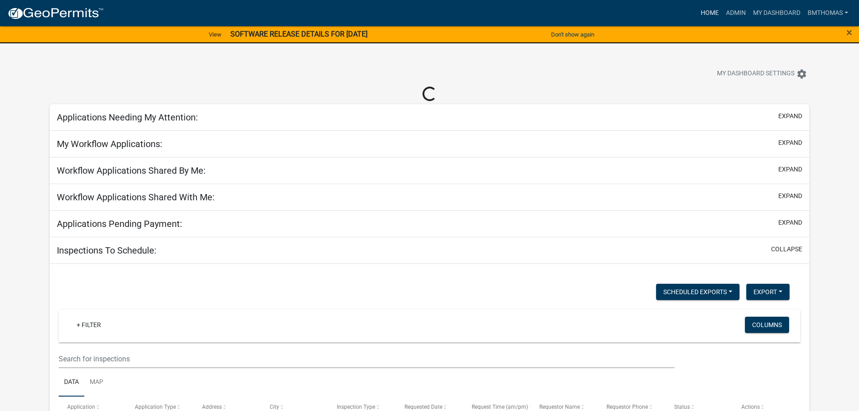
click at [704, 14] on link "Home" at bounding box center [709, 13] width 25 height 17
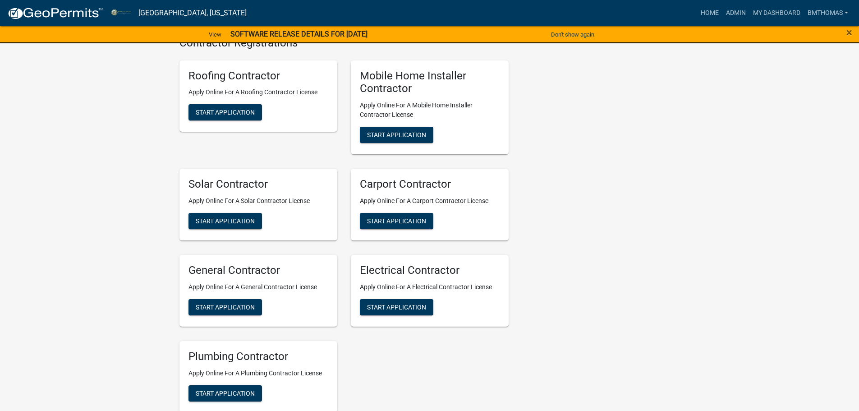
scroll to position [1759, 0]
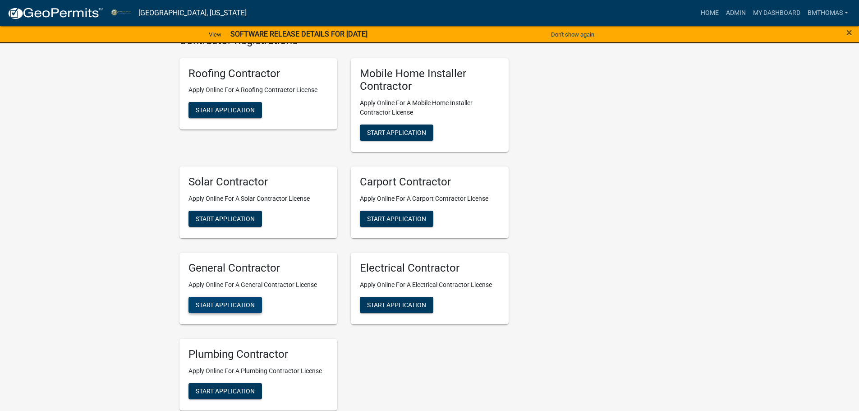
click at [217, 308] on span "Start Application" at bounding box center [225, 304] width 59 height 7
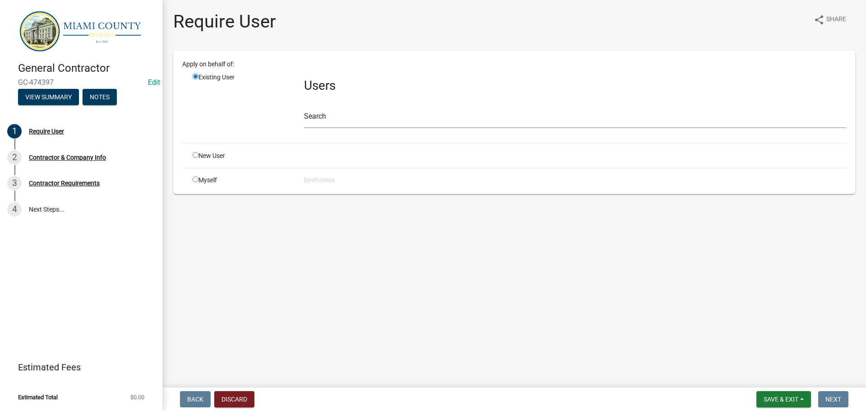
click at [194, 157] on input "radio" at bounding box center [196, 155] width 6 height 6
radio input "true"
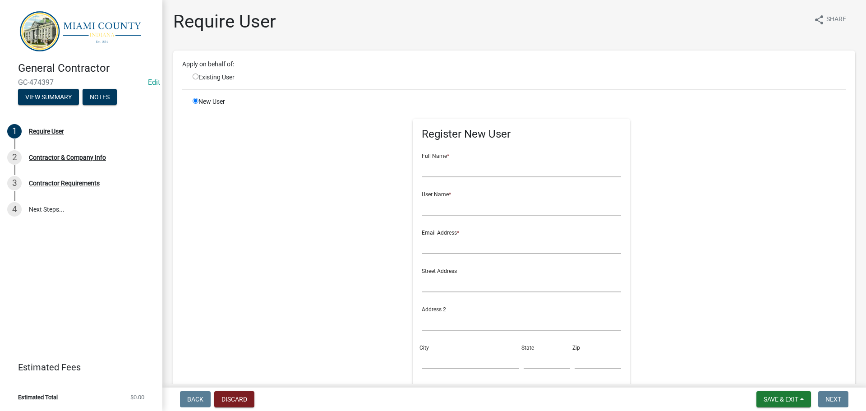
click at [195, 76] on input "radio" at bounding box center [196, 77] width 6 height 6
radio input "true"
radio input "false"
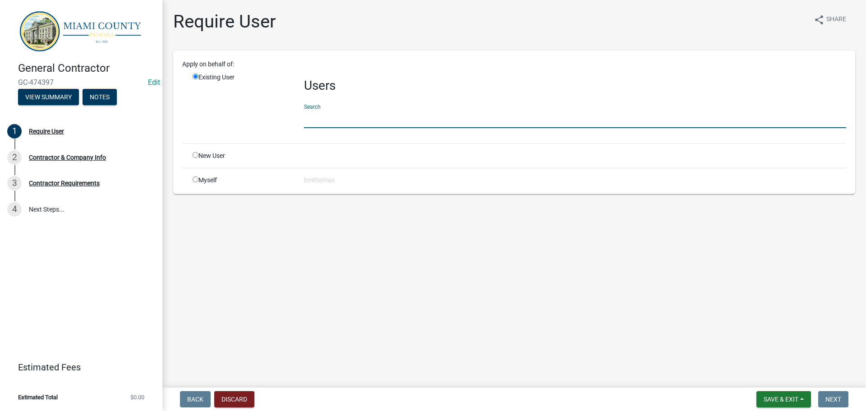
click at [339, 122] on input "text" at bounding box center [575, 119] width 542 height 18
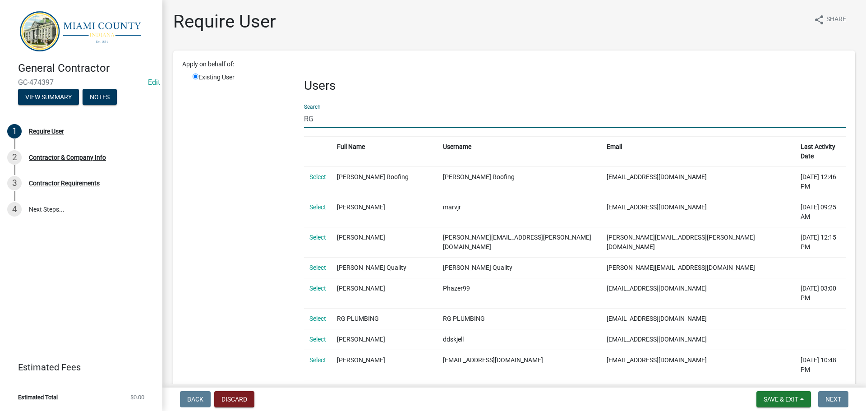
type input "R"
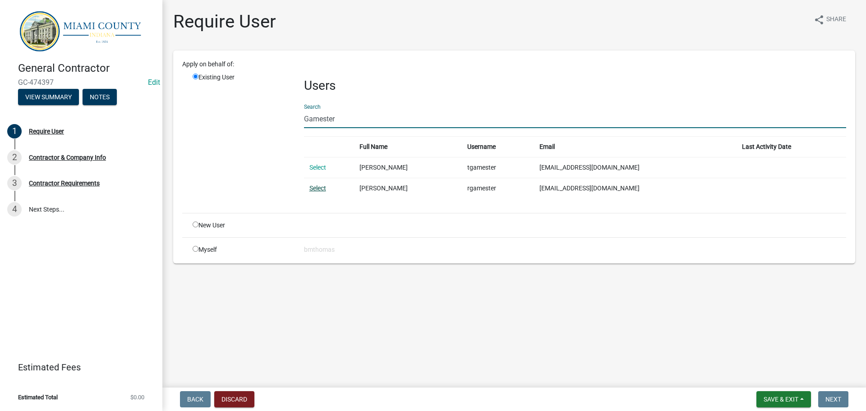
type input "Gamester"
drag, startPoint x: 315, startPoint y: 190, endPoint x: 419, endPoint y: 226, distance: 110.4
click at [315, 190] on link "Select" at bounding box center [317, 188] width 17 height 7
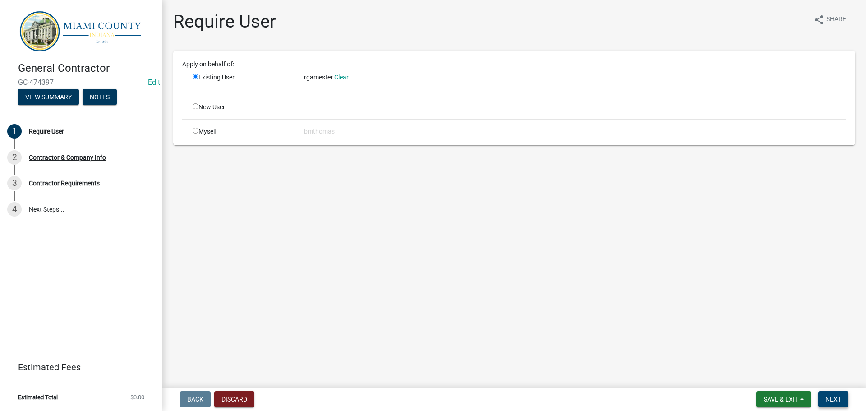
click at [834, 397] on span "Next" at bounding box center [834, 399] width 16 height 7
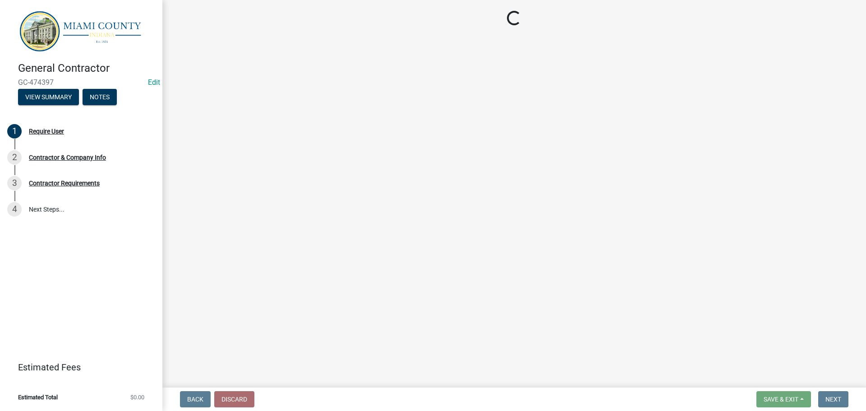
select select "IN"
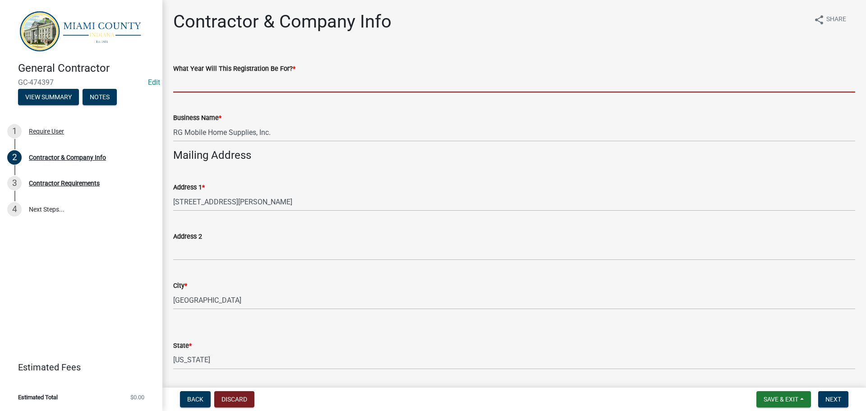
click at [218, 89] on input "What Year Will This Registration Be For? *" at bounding box center [514, 83] width 682 height 18
type input "2025"
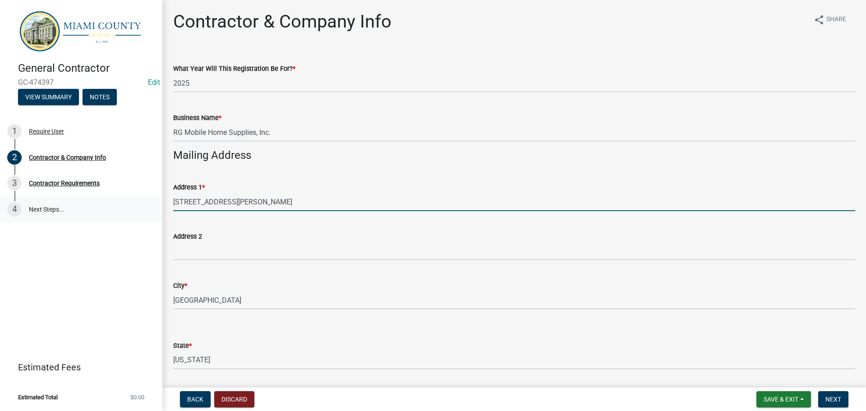
drag, startPoint x: 249, startPoint y: 202, endPoint x: 152, endPoint y: 212, distance: 97.6
click at [152, 212] on div "General Contractor GC-474397 Edit View Summary Notes 1 Require User 2 Contracto…" at bounding box center [433, 205] width 866 height 411
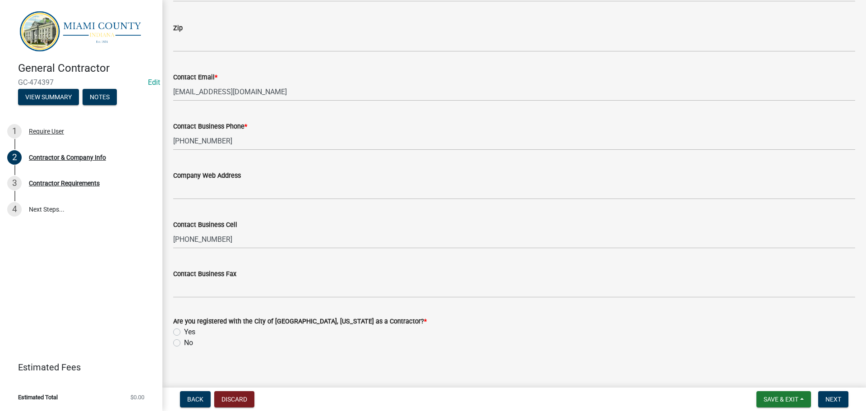
scroll to position [604, 0]
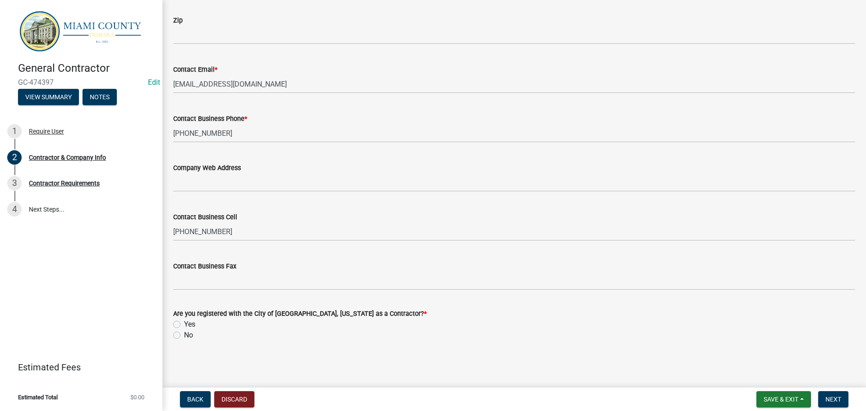
type input "160 Coles Lane"
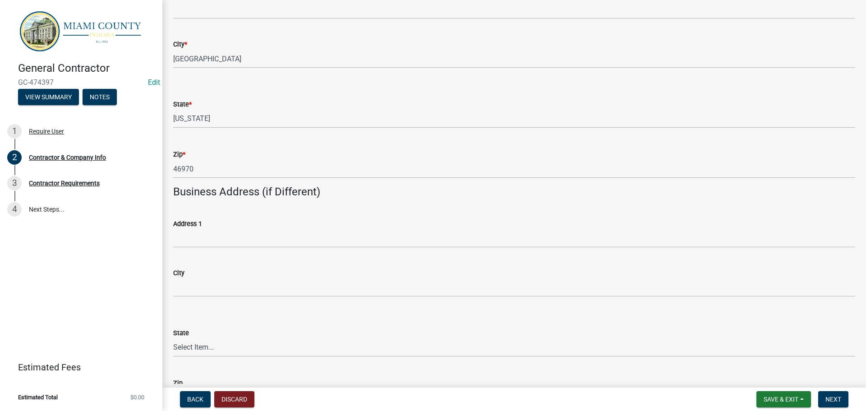
scroll to position [243, 0]
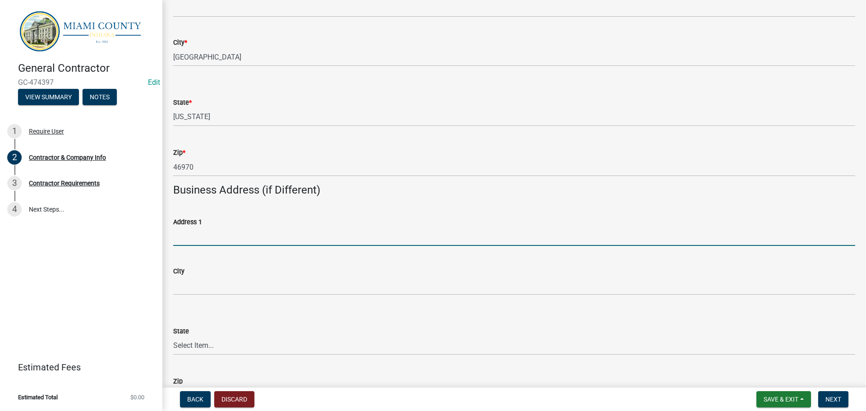
drag, startPoint x: 177, startPoint y: 236, endPoint x: 182, endPoint y: 239, distance: 5.3
click at [177, 236] on input "Address 1" at bounding box center [514, 236] width 682 height 18
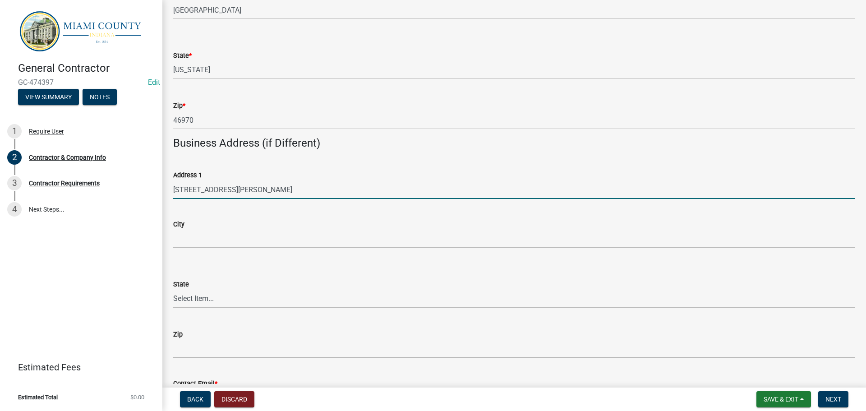
scroll to position [333, 0]
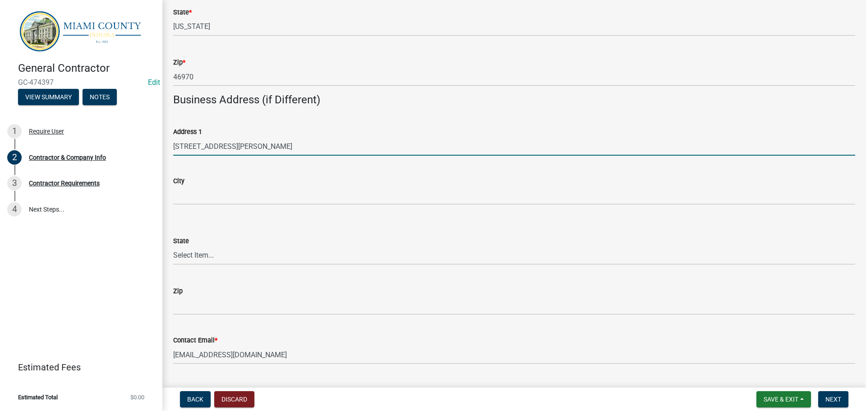
type input "150 W Warren St Lot 1"
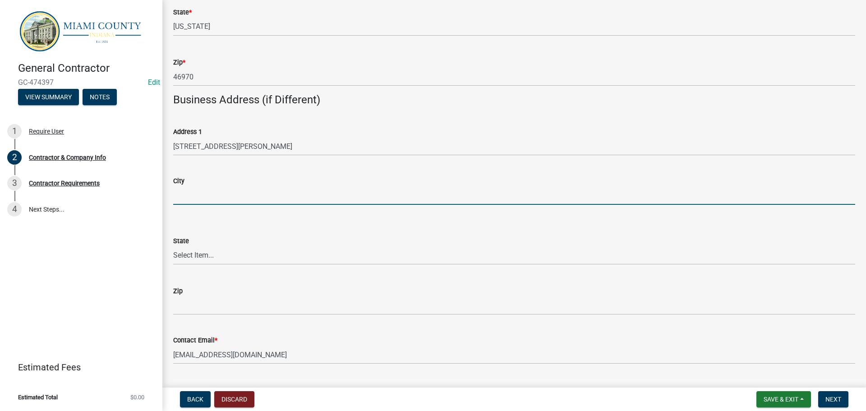
click at [212, 203] on input "City" at bounding box center [514, 195] width 682 height 18
type input "Peru"
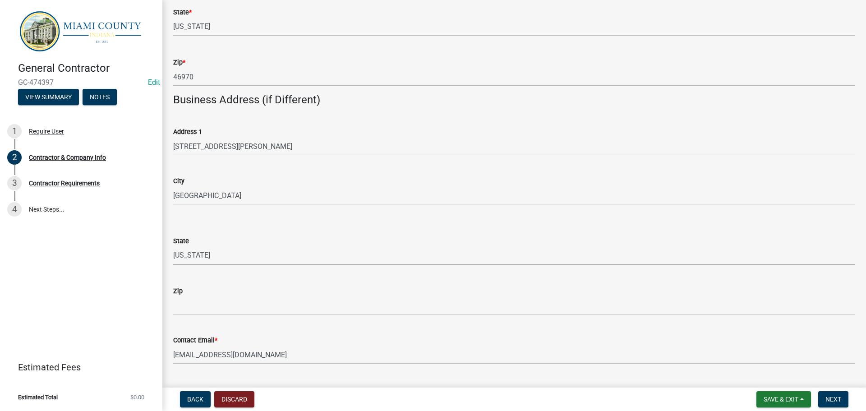
select select "IN"
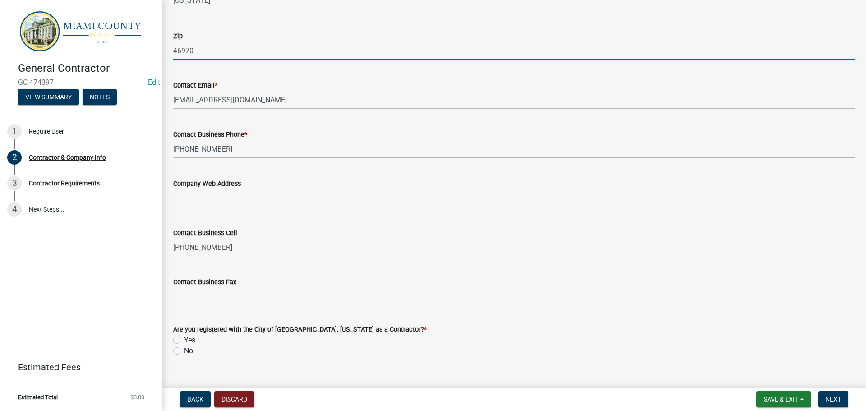
scroll to position [604, 0]
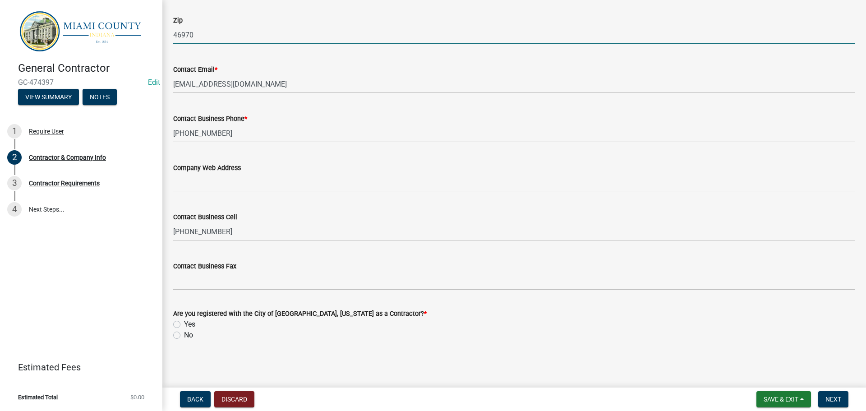
type input "46970"
drag, startPoint x: 174, startPoint y: 325, endPoint x: 211, endPoint y: 325, distance: 37.0
click at [184, 325] on label "Yes" at bounding box center [189, 324] width 11 height 11
click at [184, 325] on input "Yes" at bounding box center [187, 322] width 6 height 6
radio input "true"
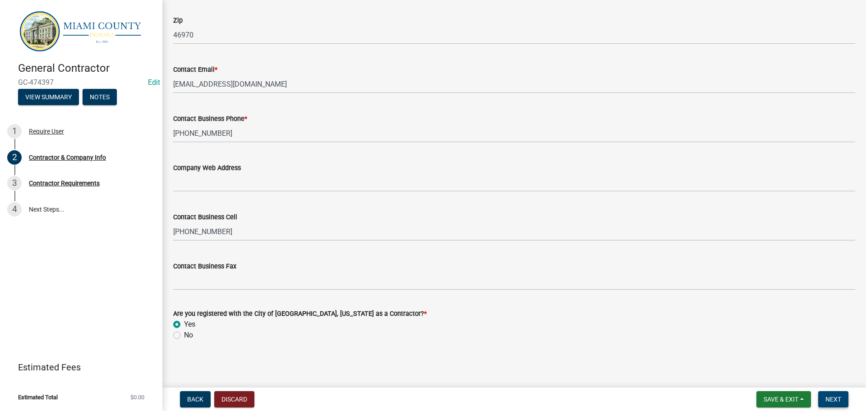
click at [828, 398] on span "Next" at bounding box center [834, 399] width 16 height 7
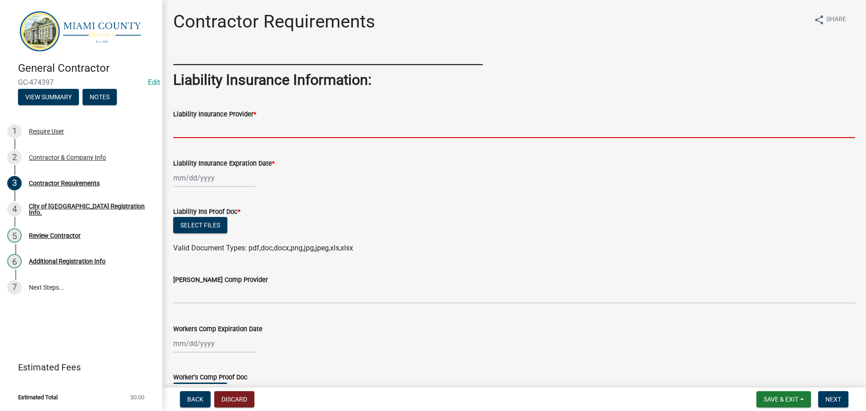
click at [213, 134] on input "Liability Insurance Provider *" at bounding box center [514, 129] width 682 height 18
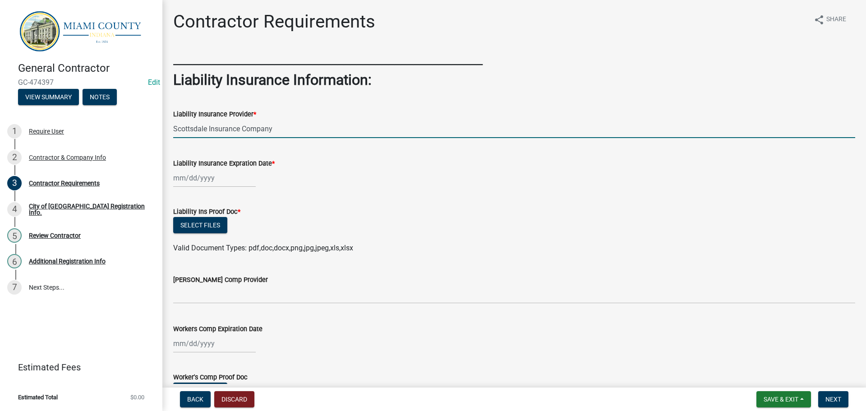
type input "Scottsdale Insurance Company"
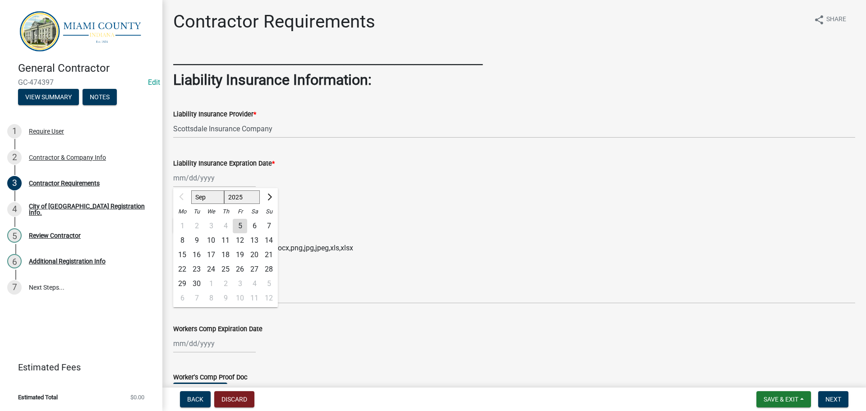
click at [201, 178] on div "Sep Oct Nov Dec 2025 2026 2027 2028 2029 2030 2031 2032 2033 2034 2035 2036 203…" at bounding box center [214, 178] width 83 height 18
click at [182, 270] on div "22" at bounding box center [182, 269] width 14 height 14
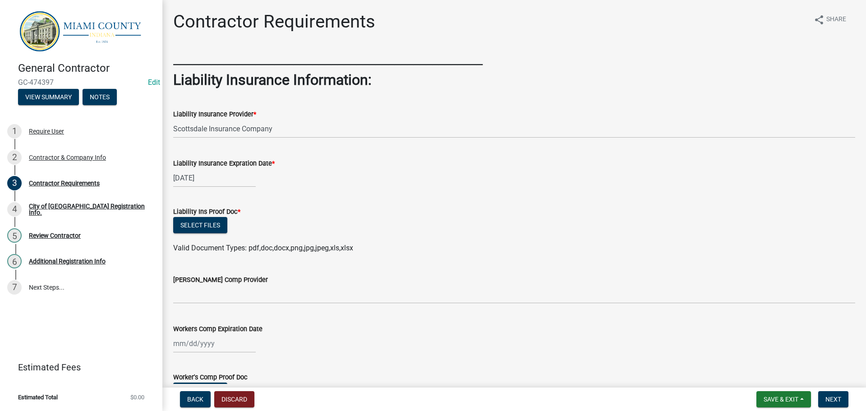
click at [196, 176] on div "09/22/2025" at bounding box center [214, 178] width 83 height 18
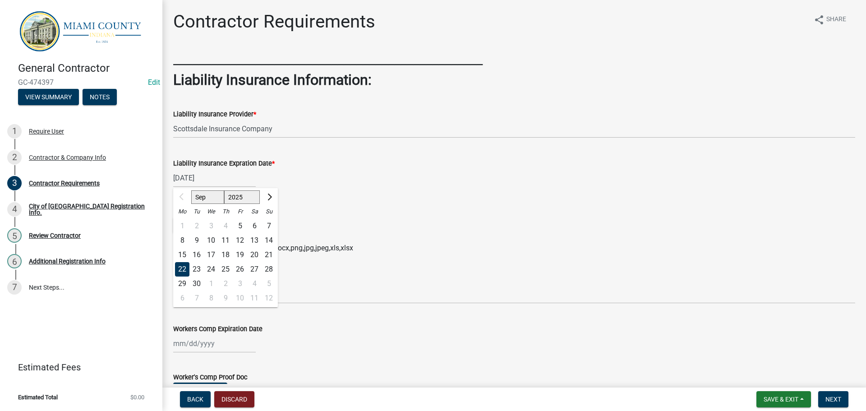
click at [211, 269] on div "24" at bounding box center [211, 269] width 14 height 14
type input "09/24/2025"
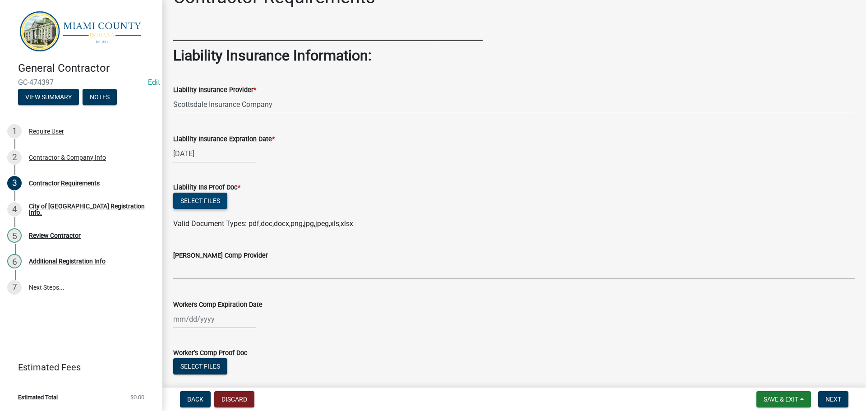
scroll to position [45, 0]
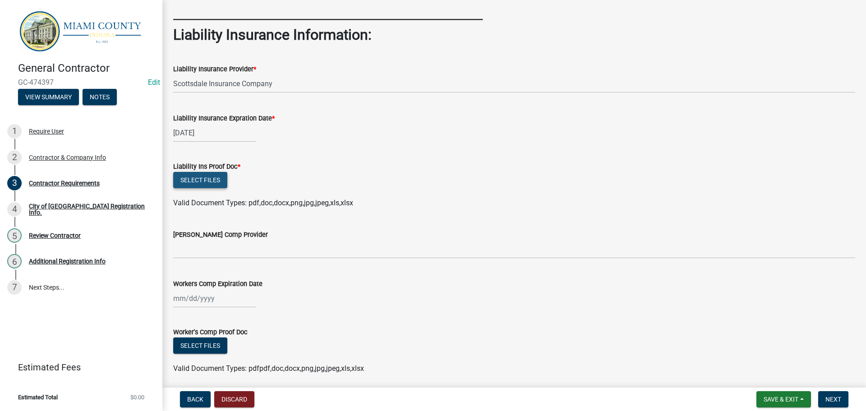
click at [221, 184] on button "Select files" at bounding box center [200, 180] width 54 height 16
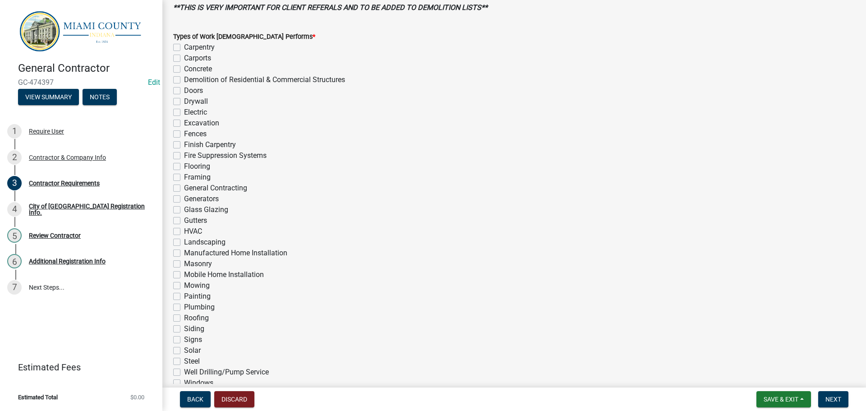
scroll to position [541, 0]
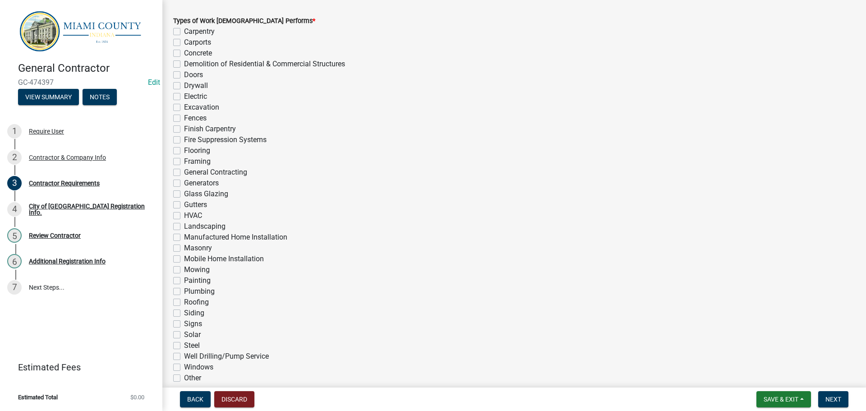
click at [184, 237] on label "Manufactured Home Installation" at bounding box center [235, 237] width 103 height 11
click at [184, 237] on input "Manufactured Home Installation" at bounding box center [187, 235] width 6 height 6
checkbox input "true"
checkbox input "false"
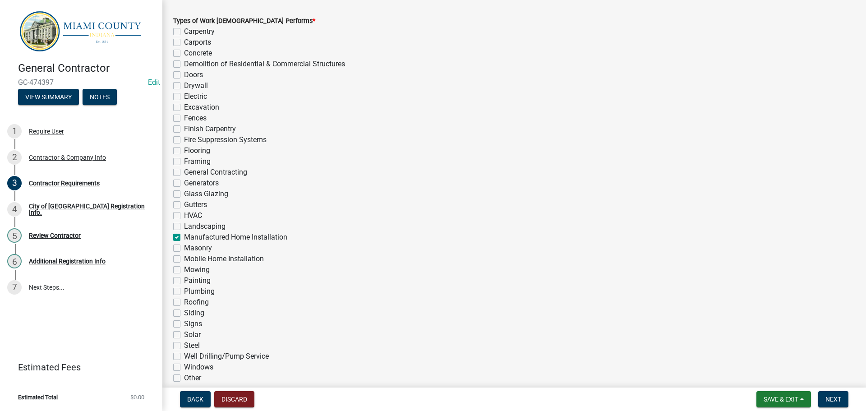
checkbox input "false"
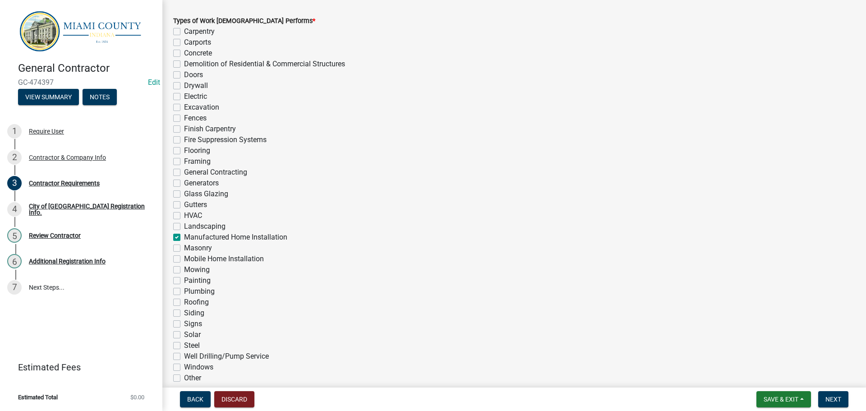
checkbox input "false"
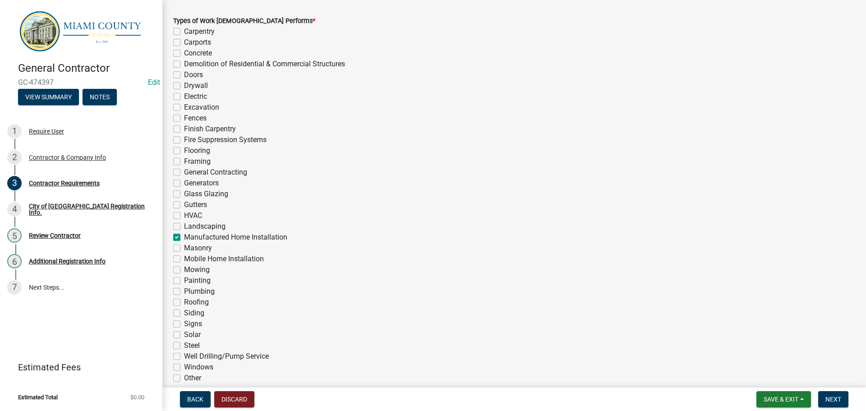
checkbox input "false"
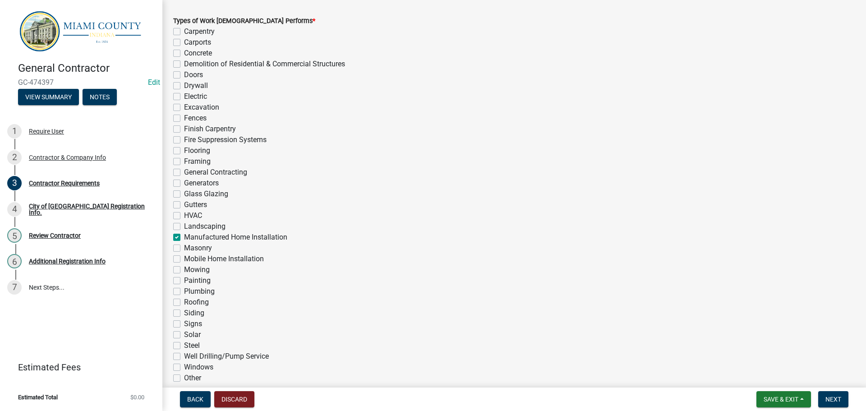
checkbox input "false"
checkbox input "true"
checkbox input "false"
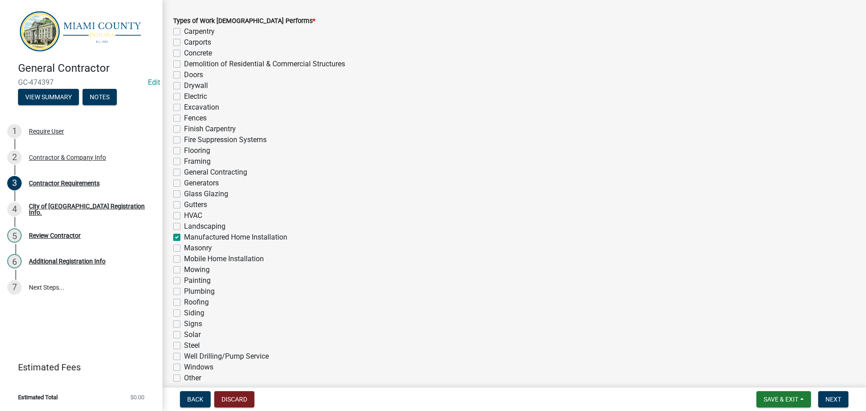
checkbox input "false"
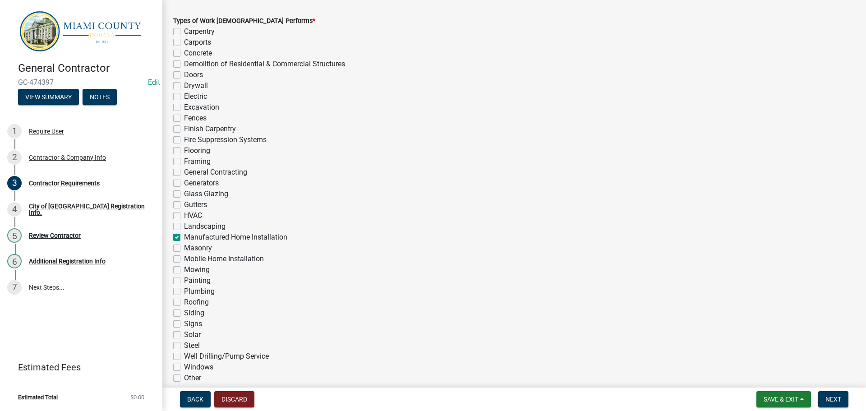
checkbox input "false"
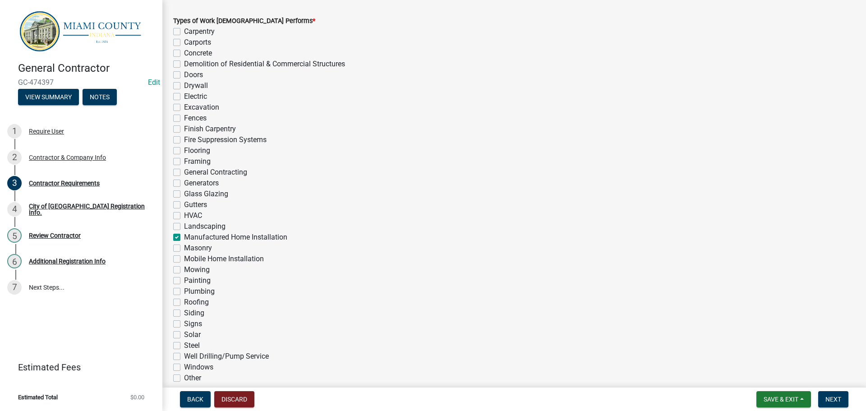
checkbox input "false"
click at [184, 258] on label "Mobile Home Installation" at bounding box center [224, 259] width 80 height 11
click at [184, 258] on input "Mobile Home Installation" at bounding box center [187, 257] width 6 height 6
checkbox input "true"
checkbox input "false"
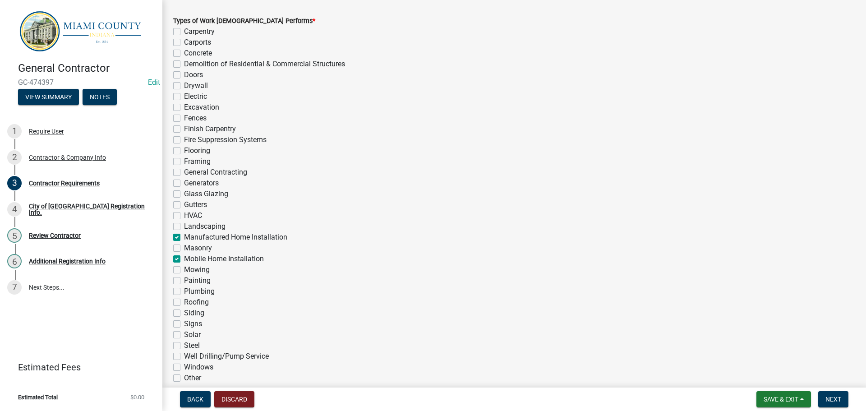
checkbox input "false"
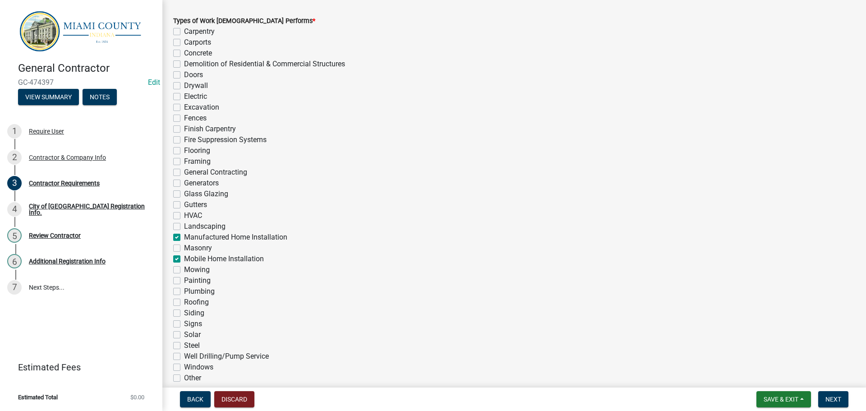
checkbox input "false"
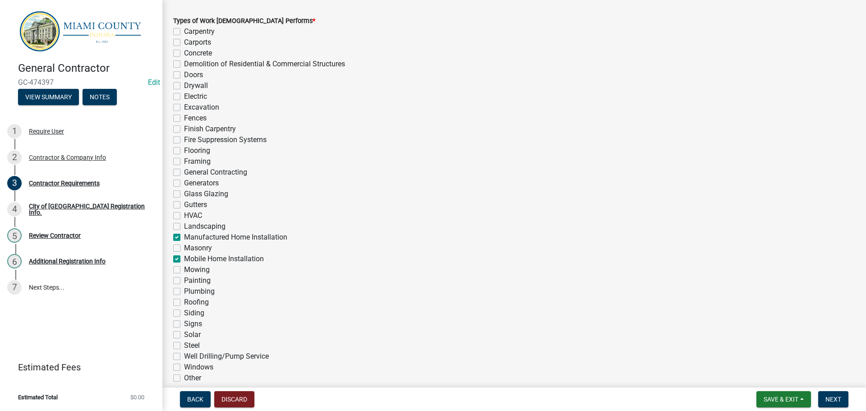
checkbox input "false"
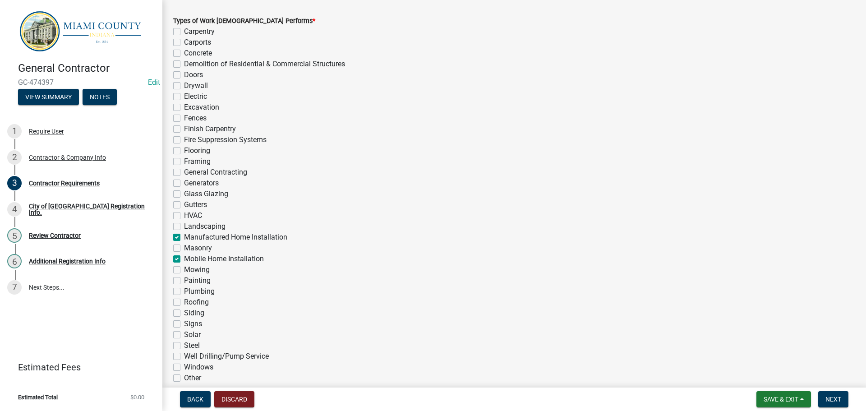
checkbox input "false"
checkbox input "true"
checkbox input "false"
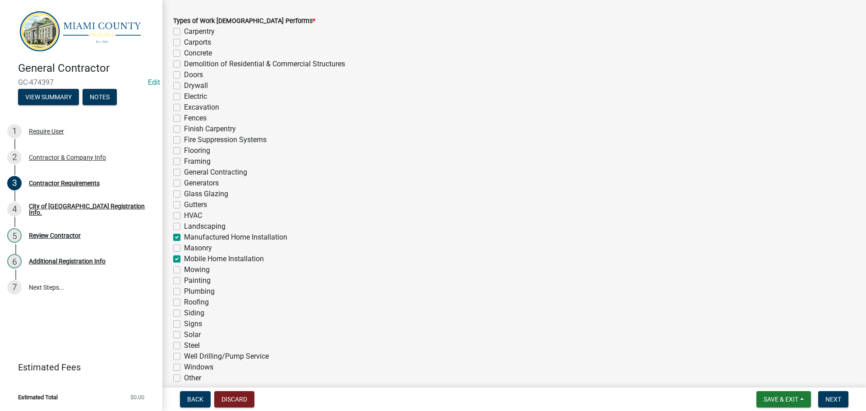
checkbox input "true"
checkbox input "false"
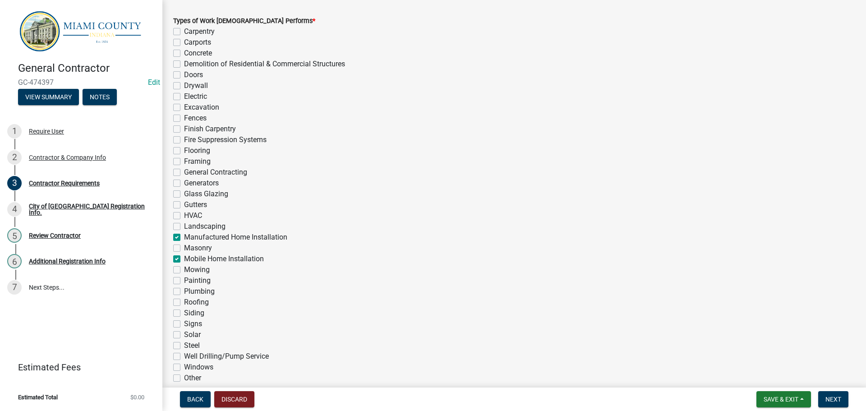
checkbox input "false"
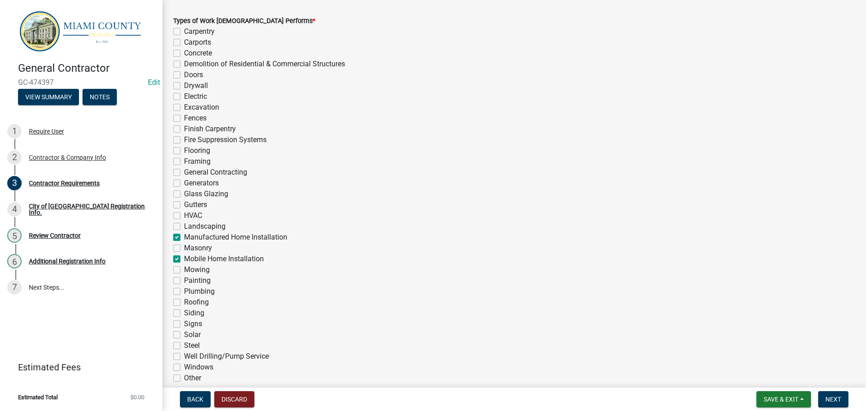
checkbox input "false"
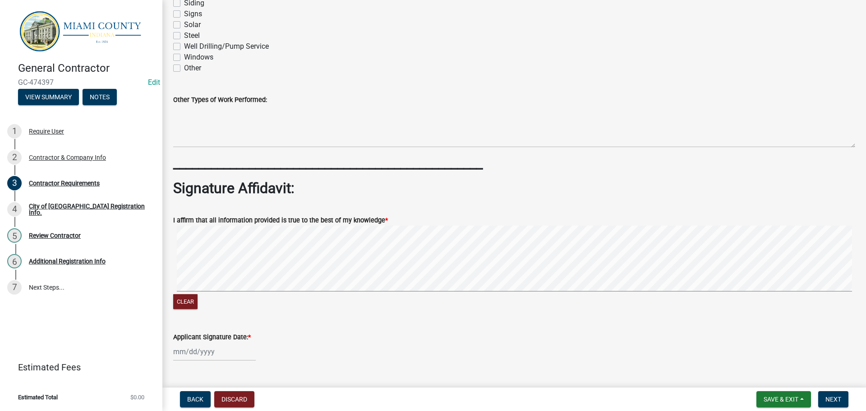
scroll to position [857, 0]
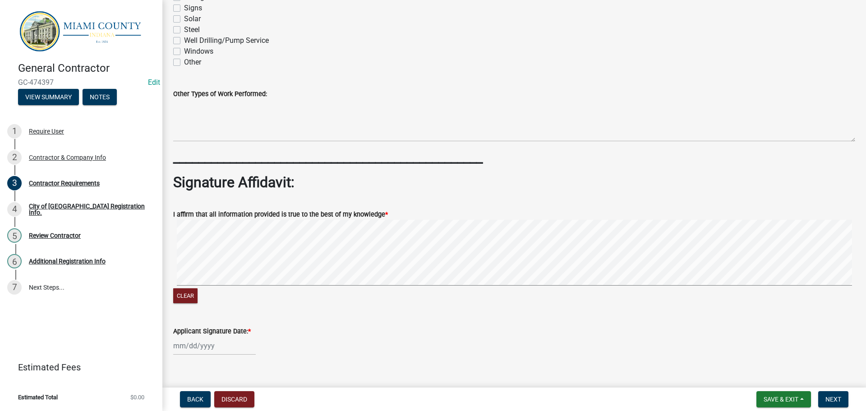
click at [221, 286] on signature-pad at bounding box center [514, 254] width 682 height 69
click at [323, 286] on signature-pad at bounding box center [514, 254] width 682 height 69
click at [181, 298] on button "Clear" at bounding box center [185, 295] width 24 height 15
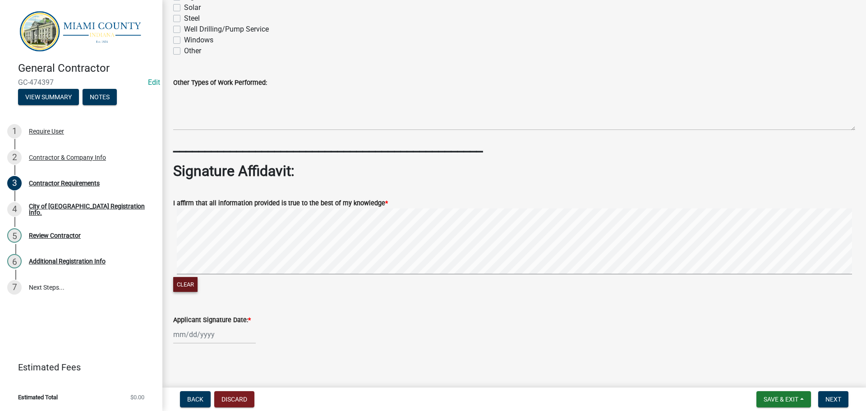
scroll to position [872, 0]
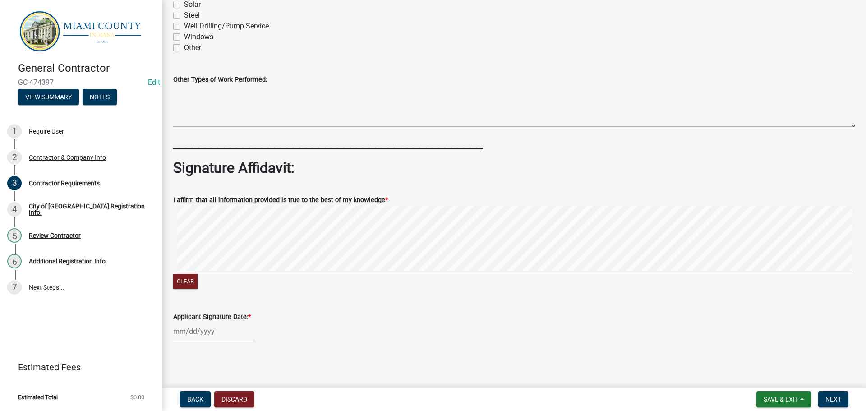
click at [214, 337] on div at bounding box center [214, 331] width 83 height 18
select select "9"
select select "2025"
click at [240, 240] on div "5" at bounding box center [240, 240] width 14 height 14
type input "[DATE]"
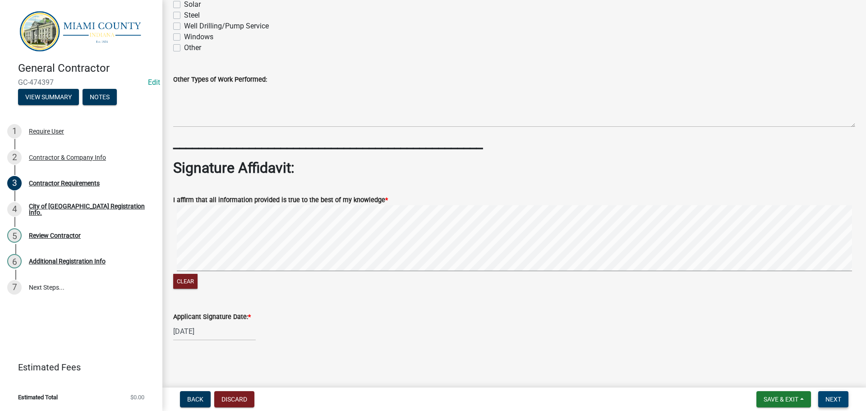
click at [834, 398] on span "Next" at bounding box center [834, 399] width 16 height 7
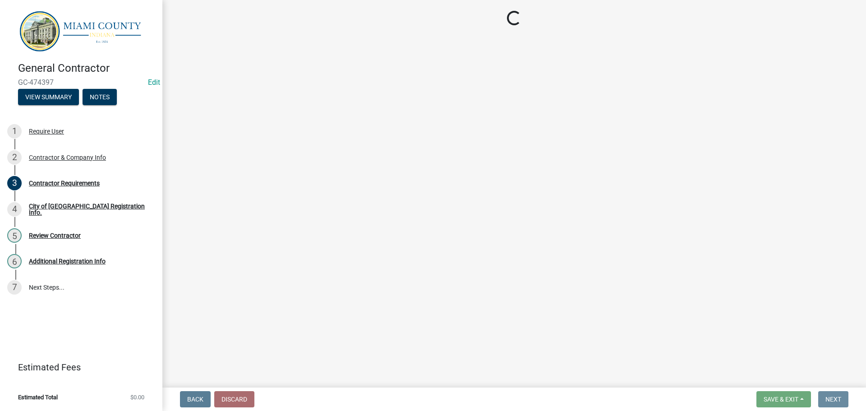
scroll to position [0, 0]
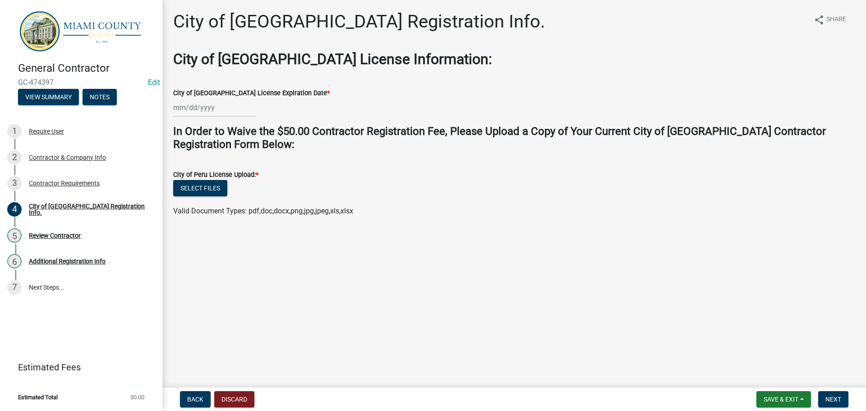
select select "9"
select select "2025"
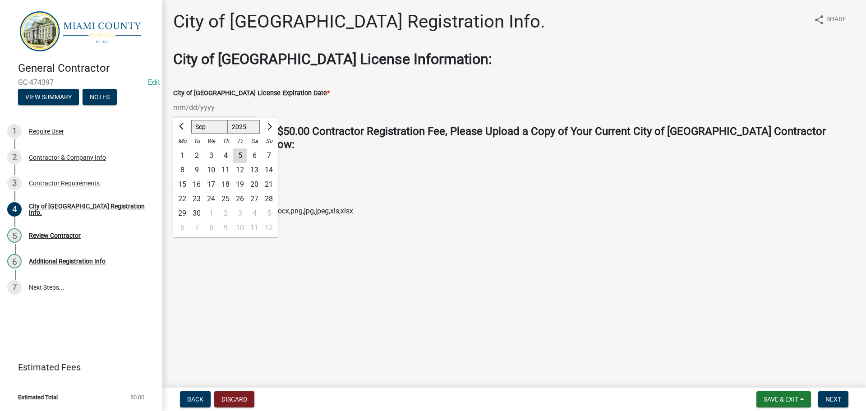
click at [205, 108] on div "[PERSON_NAME] Feb Mar Apr [PERSON_NAME][DATE] Oct Nov [DATE] 1526 1527 1528 152…" at bounding box center [214, 107] width 83 height 18
click at [212, 198] on div "24" at bounding box center [211, 199] width 14 height 14
type input "09/24/2025"
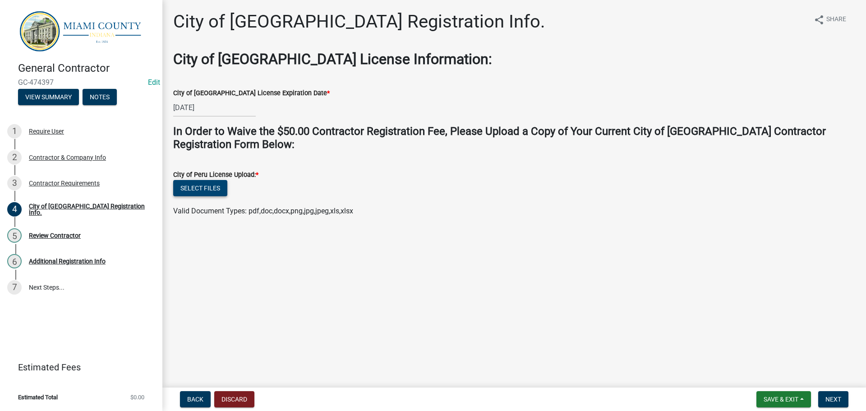
click at [226, 189] on button "Select files" at bounding box center [200, 188] width 54 height 16
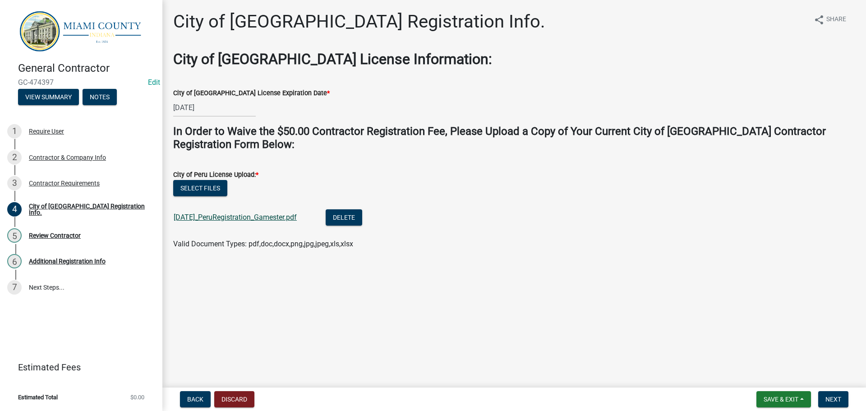
click at [270, 217] on link "9.5.25_PeruRegistration_Gamester.pdf" at bounding box center [235, 217] width 123 height 9
click at [831, 394] on button "Next" at bounding box center [833, 399] width 30 height 16
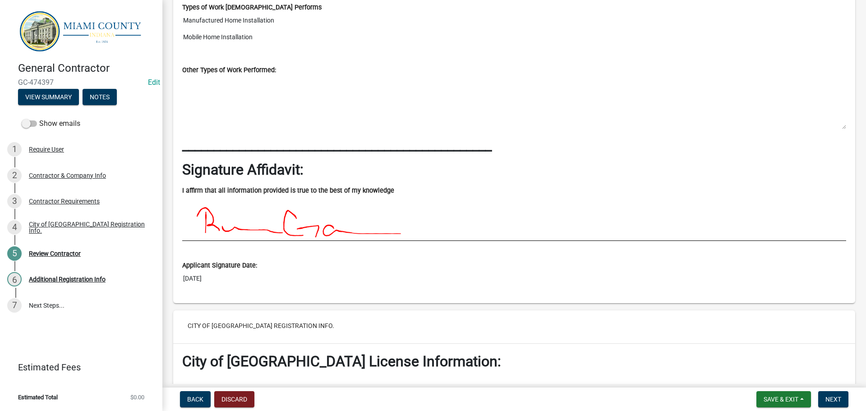
scroll to position [1213, 0]
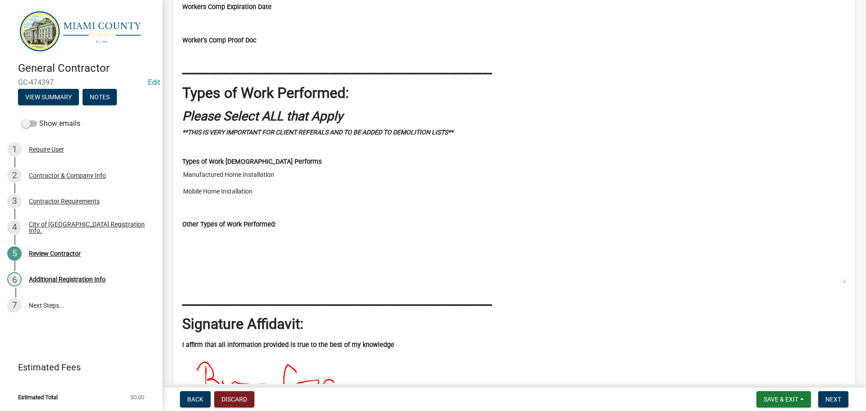
drag, startPoint x: 402, startPoint y: 302, endPoint x: 660, endPoint y: 305, distance: 257.6
click at [660, 305] on h2 "_________________________________________________" at bounding box center [514, 299] width 664 height 17
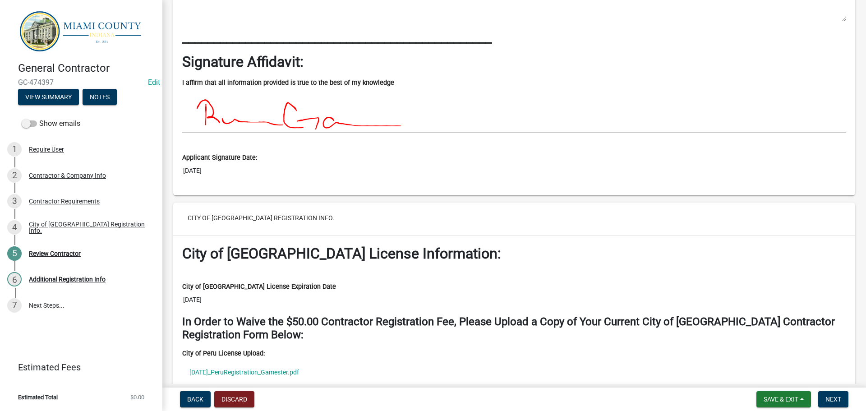
scroll to position [1528, 0]
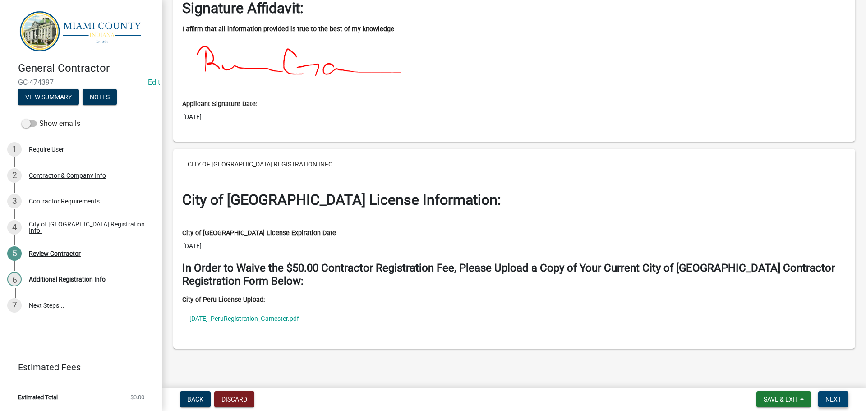
click at [833, 402] on span "Next" at bounding box center [834, 399] width 16 height 7
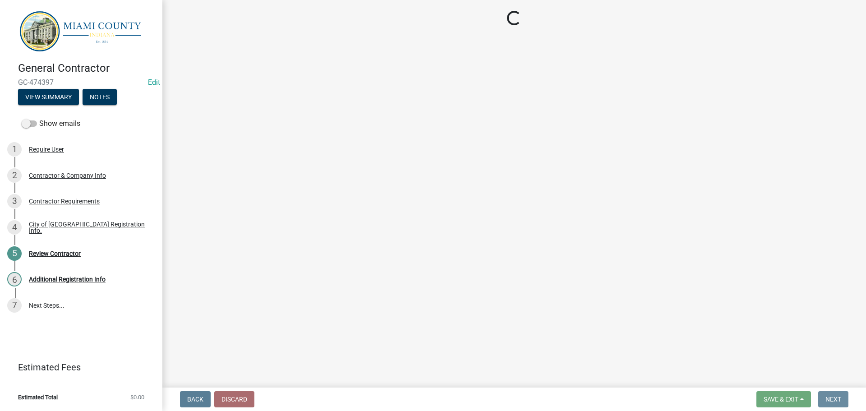
scroll to position [0, 0]
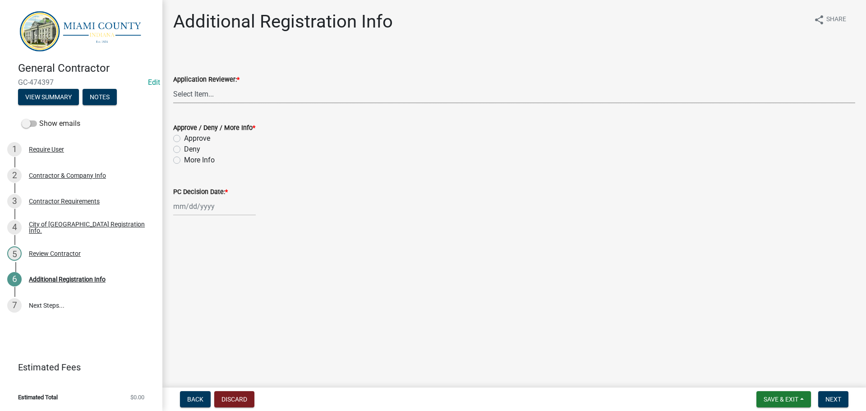
click at [191, 92] on select "Select Item... Corey Roser Megan Gipson Brooklyn Thomas Kenny Burton" at bounding box center [514, 94] width 682 height 18
click at [173, 85] on select "Select Item... Corey Roser Megan Gipson Brooklyn Thomas Kenny Burton" at bounding box center [514, 94] width 682 height 18
select select "84be2f07-66a6-436b-b719-43c300e4e2e8"
click at [184, 138] on label "Approve" at bounding box center [197, 138] width 26 height 11
click at [184, 138] on input "Approve" at bounding box center [187, 136] width 6 height 6
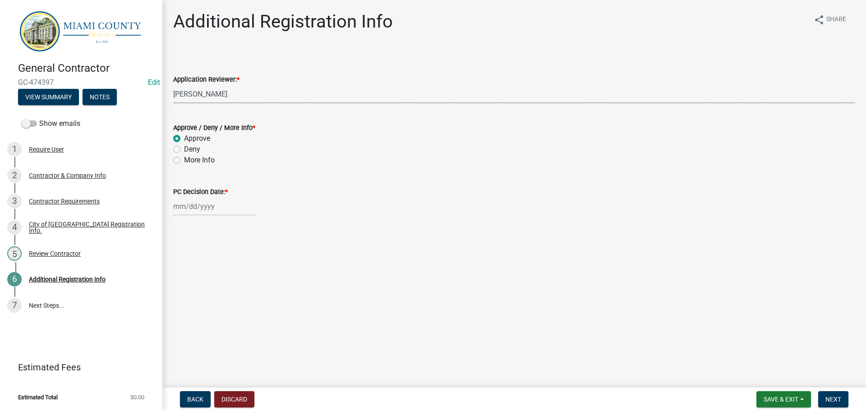
radio input "true"
click at [198, 206] on div at bounding box center [214, 206] width 83 height 18
select select "9"
select select "2025"
click at [239, 255] on div "5" at bounding box center [240, 254] width 14 height 14
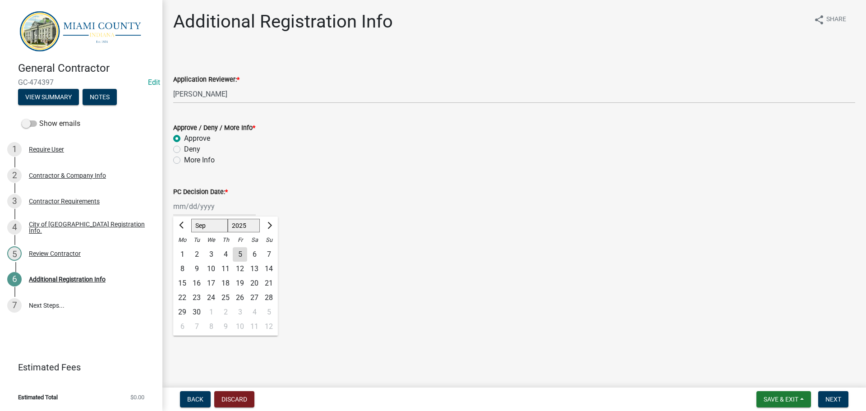
type input "[DATE]"
click at [844, 397] on button "Next" at bounding box center [833, 399] width 30 height 16
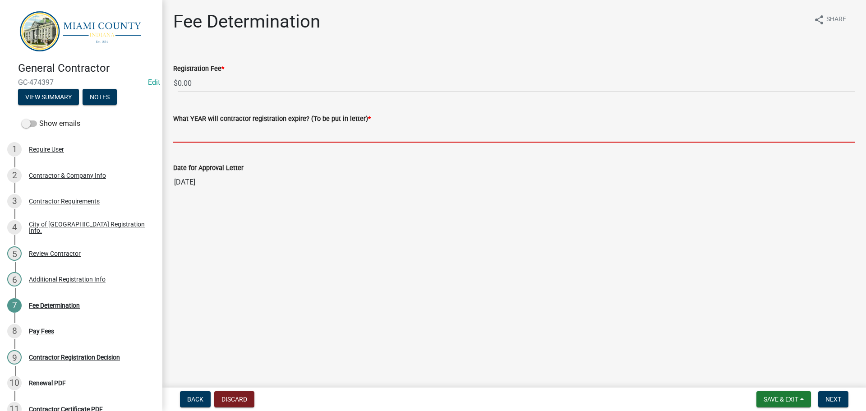
click at [213, 137] on input "What YEAR will contractor registration expire? (To be put in letter) *" at bounding box center [514, 133] width 682 height 18
type input "2025"
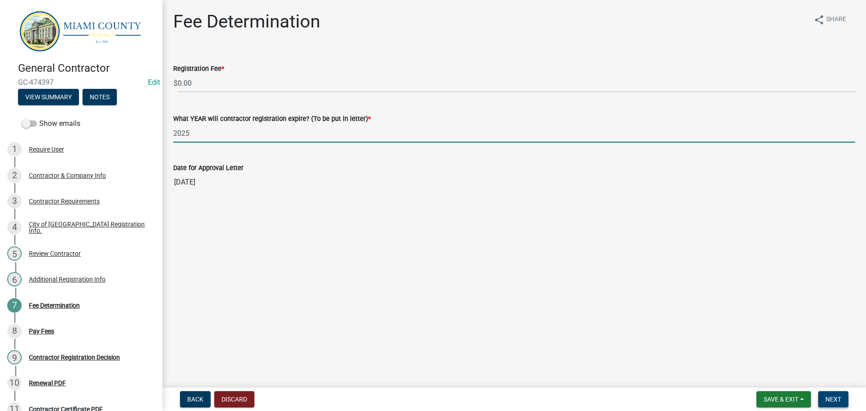
click at [828, 398] on span "Next" at bounding box center [834, 399] width 16 height 7
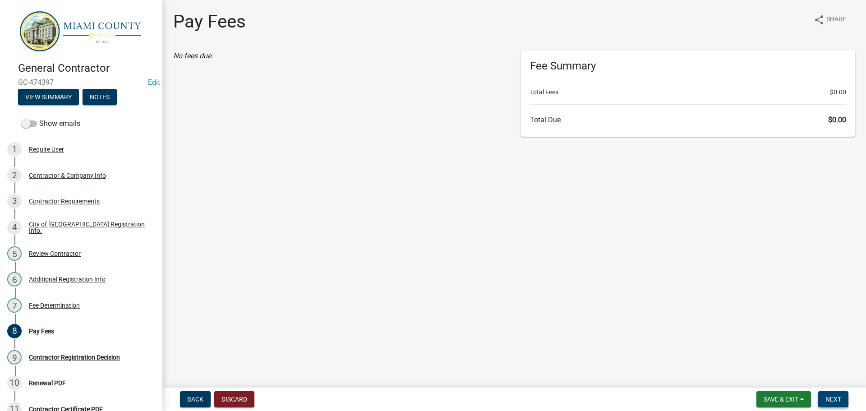
drag, startPoint x: 831, startPoint y: 401, endPoint x: 812, endPoint y: 396, distance: 19.6
click at [832, 401] on span "Next" at bounding box center [834, 399] width 16 height 7
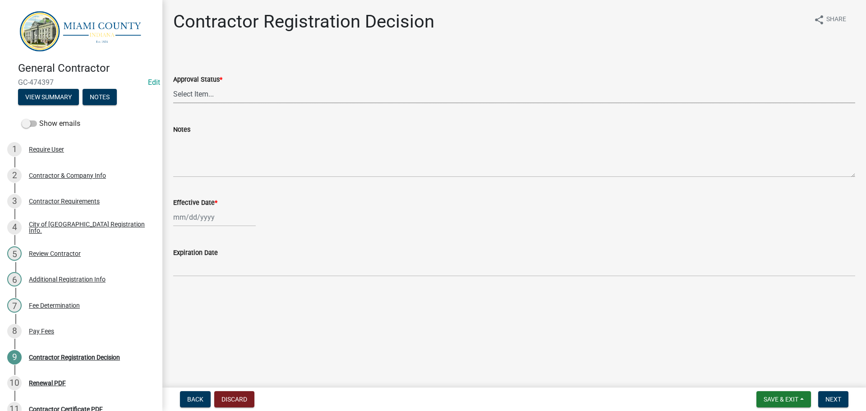
click at [200, 92] on select "Select Item... Approved Denied" at bounding box center [514, 94] width 682 height 18
click at [173, 85] on select "Select Item... Approved Denied" at bounding box center [514, 94] width 682 height 18
select select "e66596de-f7bb-4a7a-88ab-0b4a0e3da709"
click at [198, 225] on div at bounding box center [214, 217] width 83 height 18
select select "9"
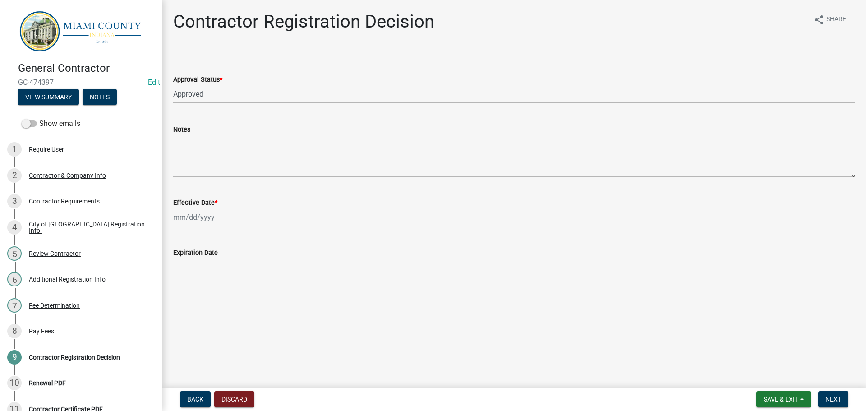
select select "2025"
click at [237, 268] on div "5" at bounding box center [240, 265] width 14 height 14
type input "[DATE]"
click at [849, 402] on form "Save & Exit Save Save & Exit Next" at bounding box center [802, 399] width 99 height 16
click at [828, 395] on button "Next" at bounding box center [833, 399] width 30 height 16
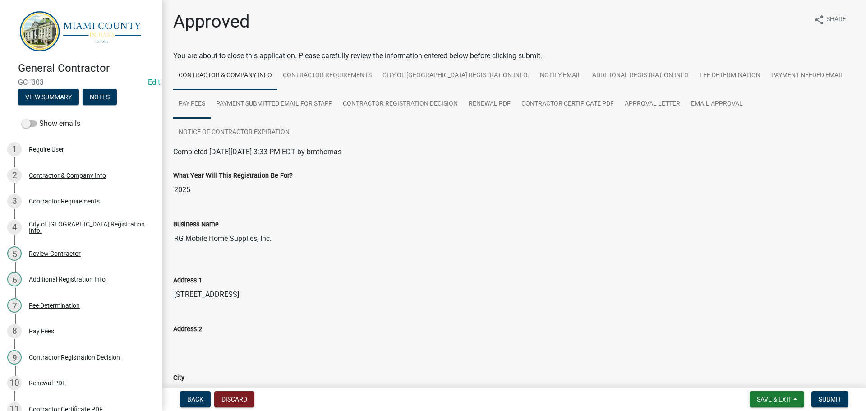
click at [211, 90] on link "Pay Fees" at bounding box center [191, 104] width 37 height 29
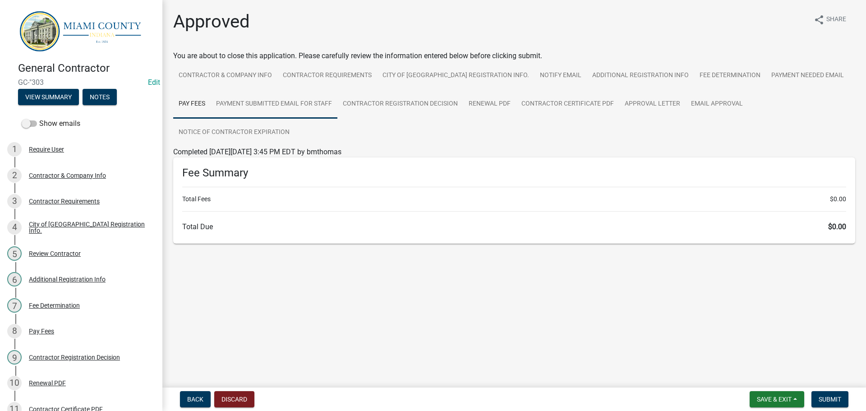
click at [237, 95] on link "Payment Submitted Email for Staff" at bounding box center [274, 104] width 127 height 29
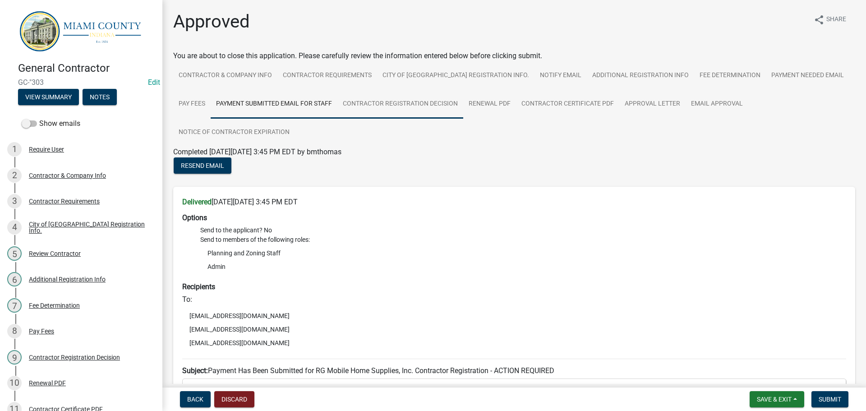
click at [350, 107] on link "Contractor Registration Decision" at bounding box center [400, 104] width 126 height 29
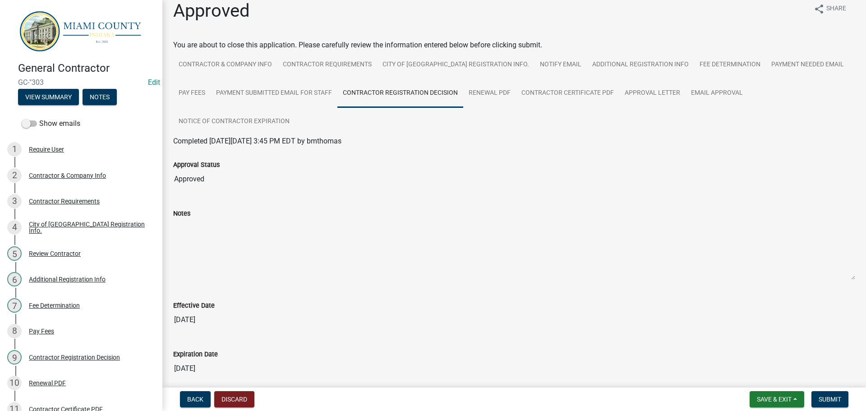
scroll to position [29, 0]
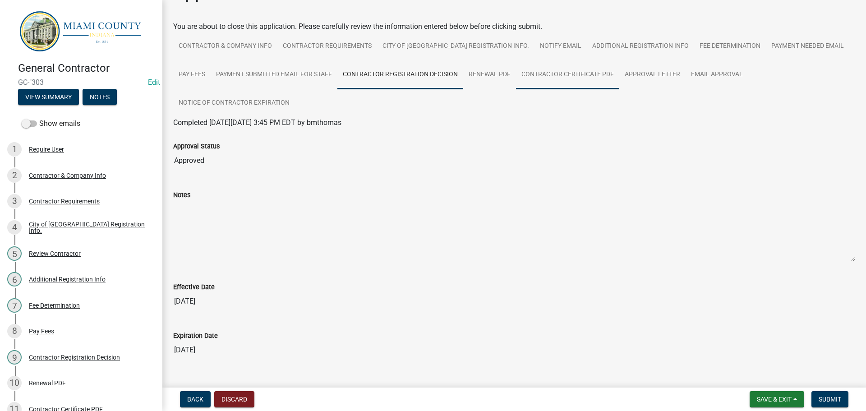
click at [516, 77] on link "Contractor Certificate PDF" at bounding box center [567, 74] width 103 height 29
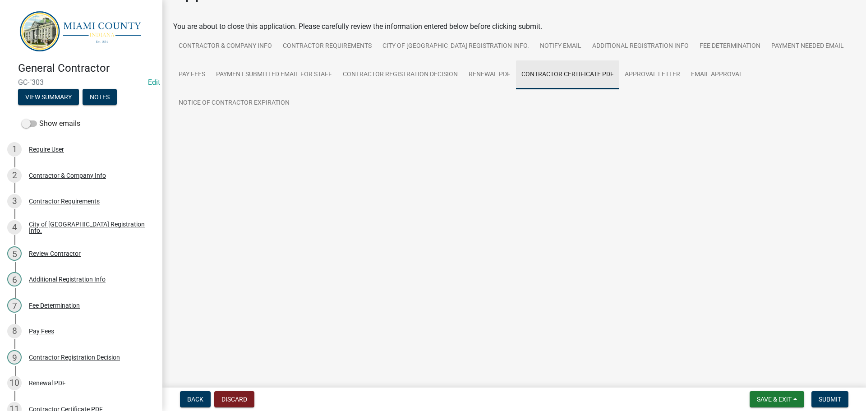
scroll to position [0, 0]
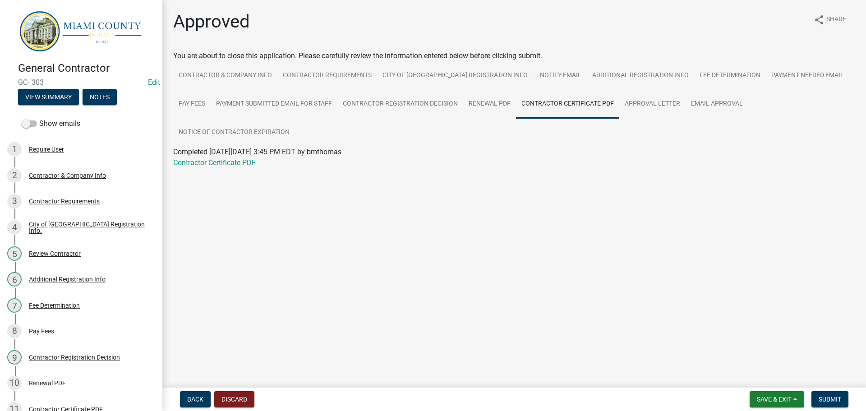
click at [227, 141] on wm-application-readonly "Contractor & Company Info Contractor Requirements City of Peru Registration Inf…" at bounding box center [514, 120] width 682 height 118
click at [229, 158] on link "Contractor Certificate PDF" at bounding box center [214, 162] width 83 height 9
click at [643, 111] on link "Approval Letter" at bounding box center [652, 104] width 66 height 29
click at [207, 158] on link "Approval Letter" at bounding box center [197, 162] width 48 height 9
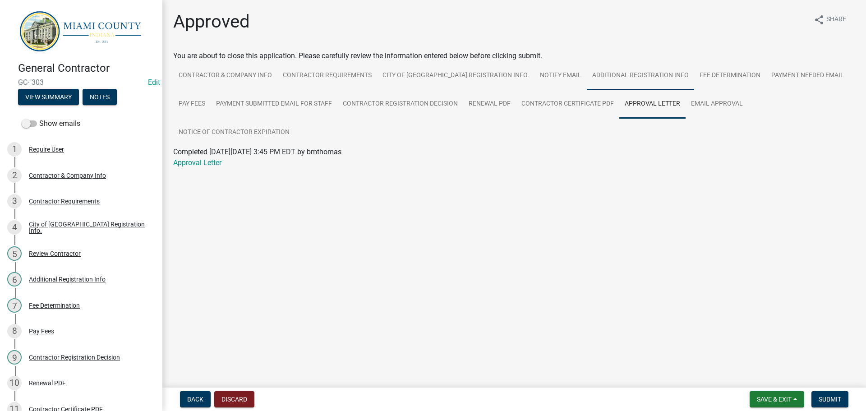
click at [587, 77] on link "Additional Registration Info" at bounding box center [640, 75] width 107 height 29
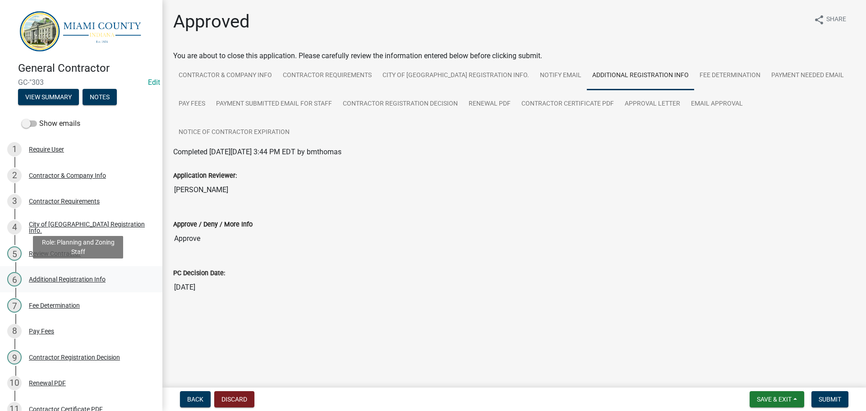
click at [90, 277] on div "Additional Registration Info" at bounding box center [67, 279] width 77 height 6
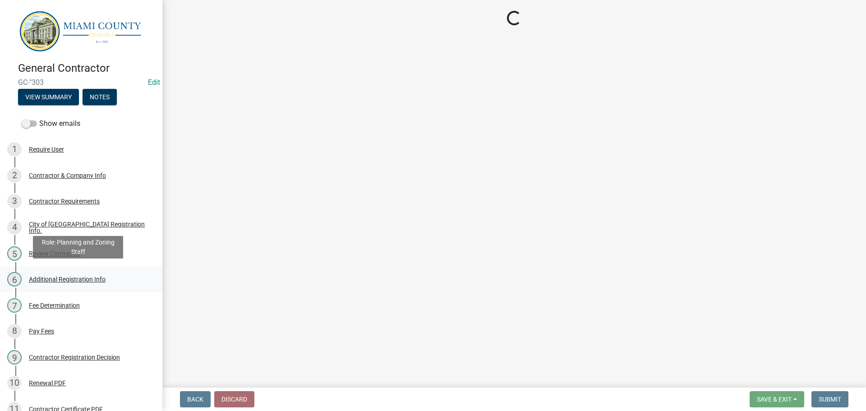
select select "84be2f07-66a6-436b-b719-43c300e4e2e8"
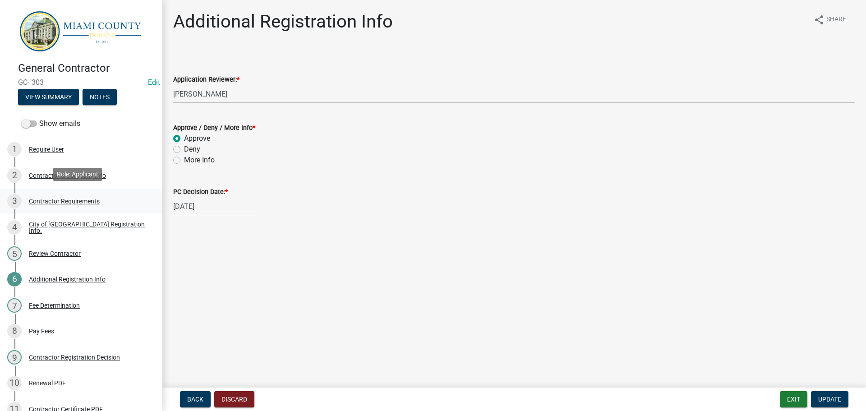
click at [51, 201] on div "Contractor Requirements" at bounding box center [64, 201] width 71 height 6
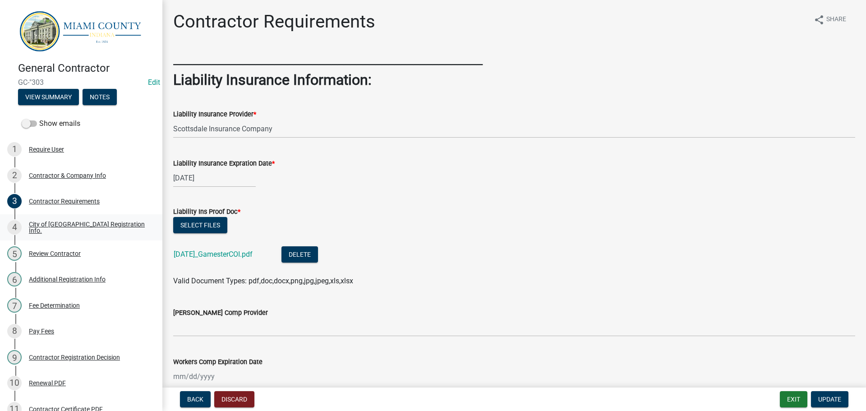
click at [104, 227] on div "City of Peru Registration Info." at bounding box center [88, 227] width 119 height 13
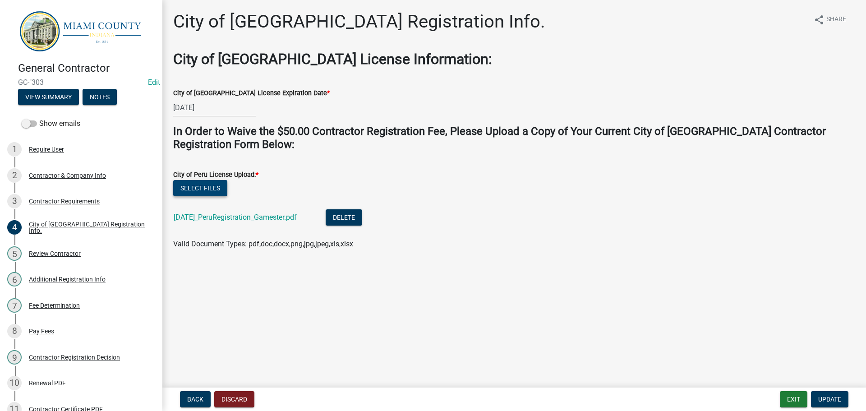
click at [207, 195] on button "Select files" at bounding box center [200, 188] width 54 height 16
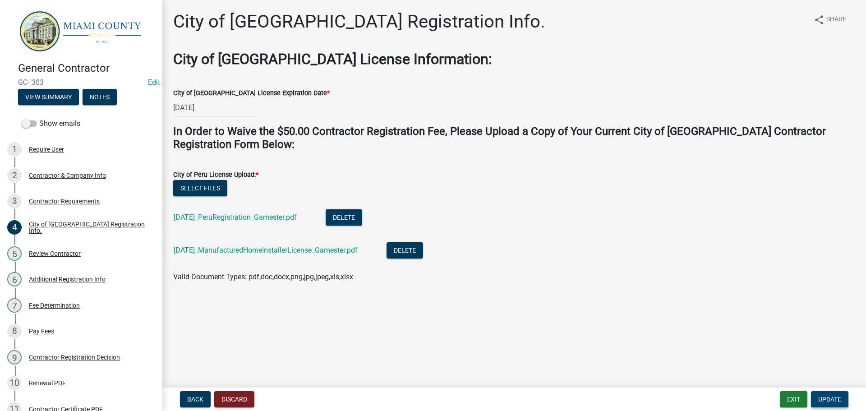
click at [831, 401] on span "Update" at bounding box center [829, 399] width 23 height 7
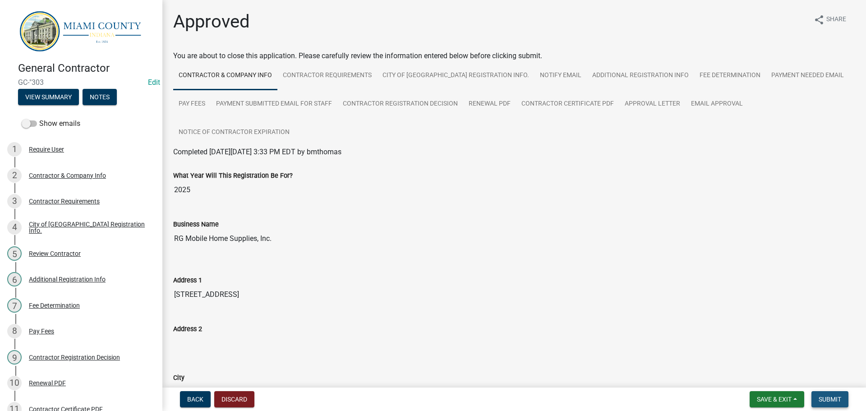
click at [840, 399] on span "Submit" at bounding box center [830, 399] width 23 height 7
